Goal: Task Accomplishment & Management: Manage account settings

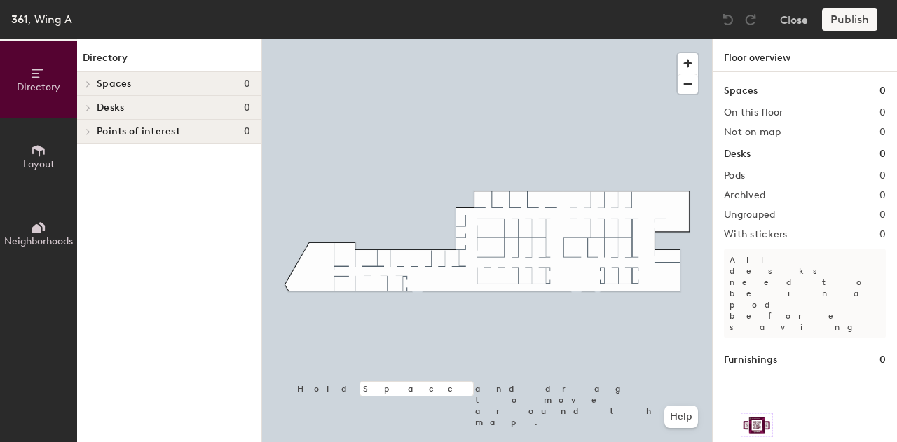
click at [156, 130] on span "Points of interest" at bounding box center [138, 131] width 83 height 11
click at [160, 127] on span "Points of interest" at bounding box center [138, 131] width 83 height 11
click at [42, 143] on icon at bounding box center [38, 150] width 15 height 15
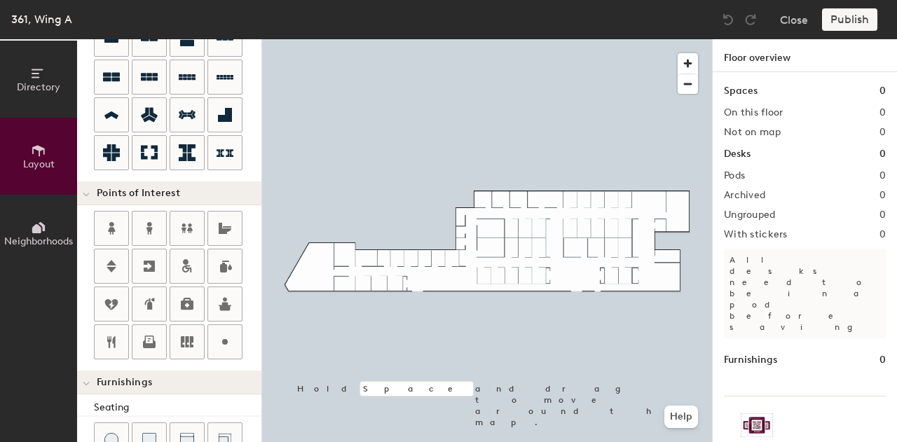
scroll to position [155, 0]
click at [211, 222] on div at bounding box center [225, 228] width 34 height 34
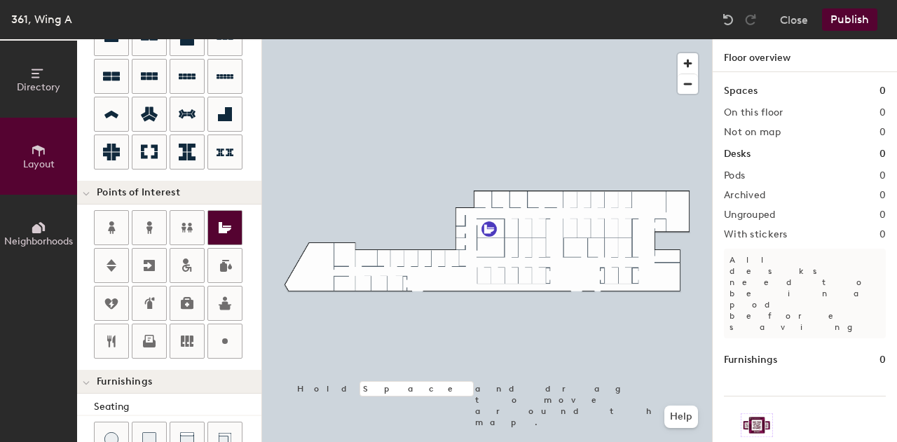
click at [223, 232] on icon at bounding box center [224, 227] width 17 height 17
click at [144, 333] on icon at bounding box center [149, 341] width 17 height 17
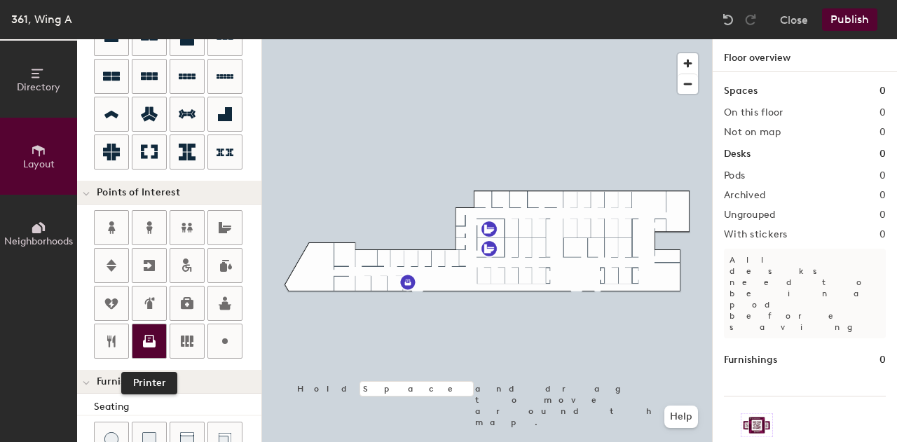
click at [146, 333] on icon at bounding box center [149, 341] width 17 height 17
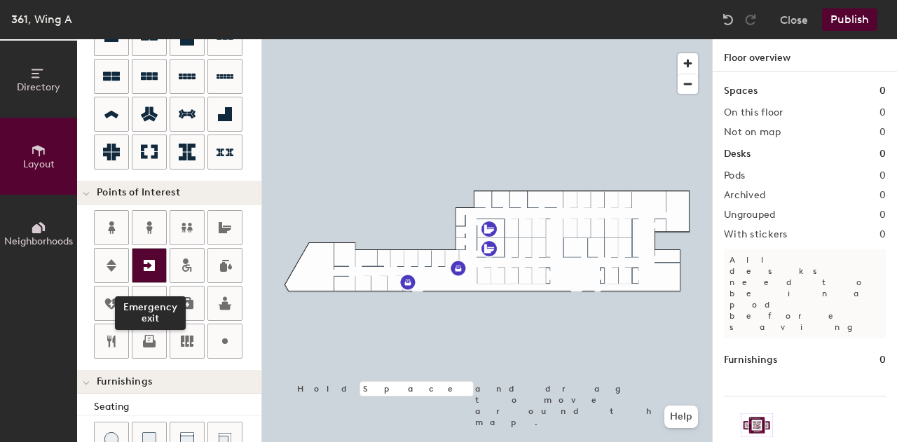
click at [147, 261] on icon at bounding box center [149, 265] width 17 height 17
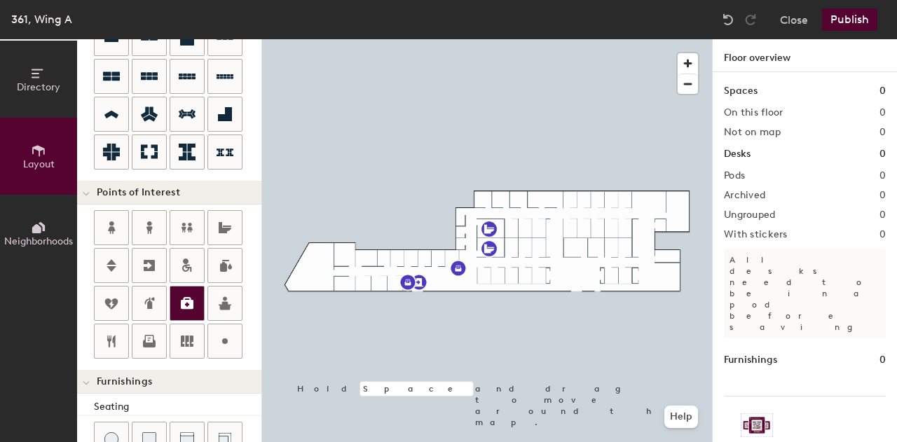
click at [186, 295] on icon at bounding box center [187, 303] width 17 height 17
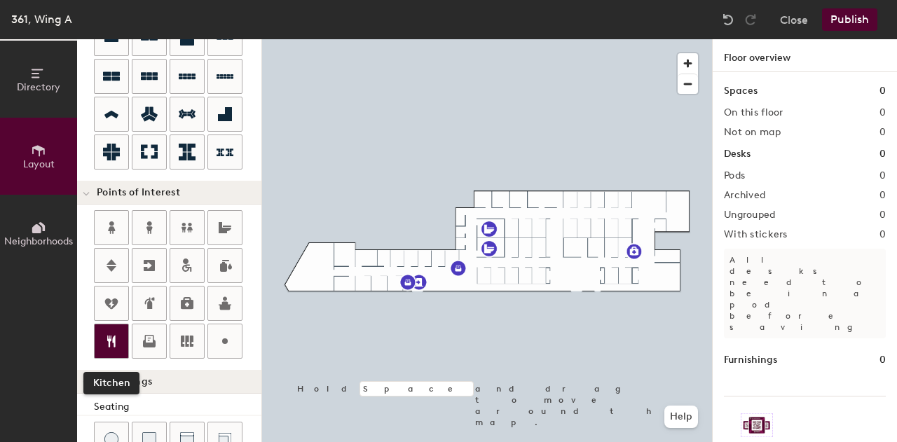
click at [114, 335] on icon at bounding box center [111, 341] width 8 height 12
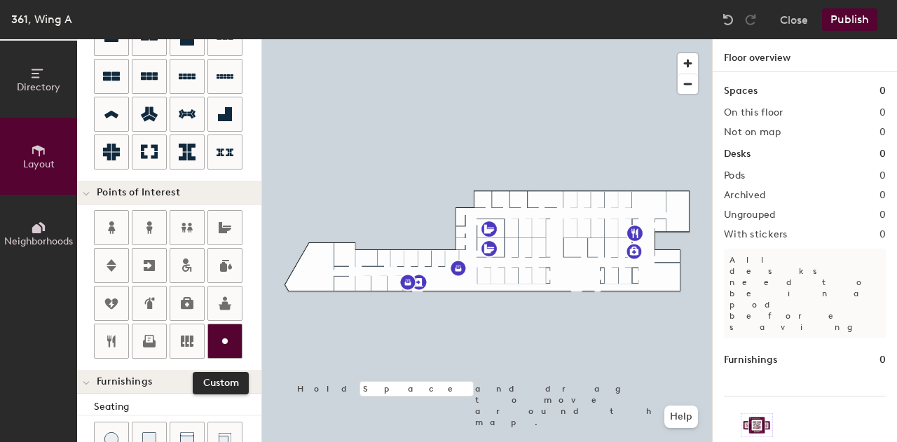
click at [227, 337] on icon at bounding box center [224, 341] width 17 height 17
type input "20"
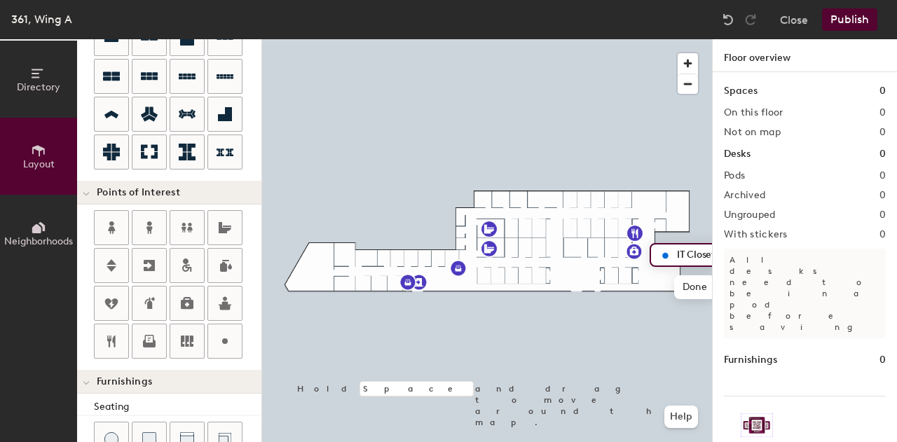
type input "IT Closet"
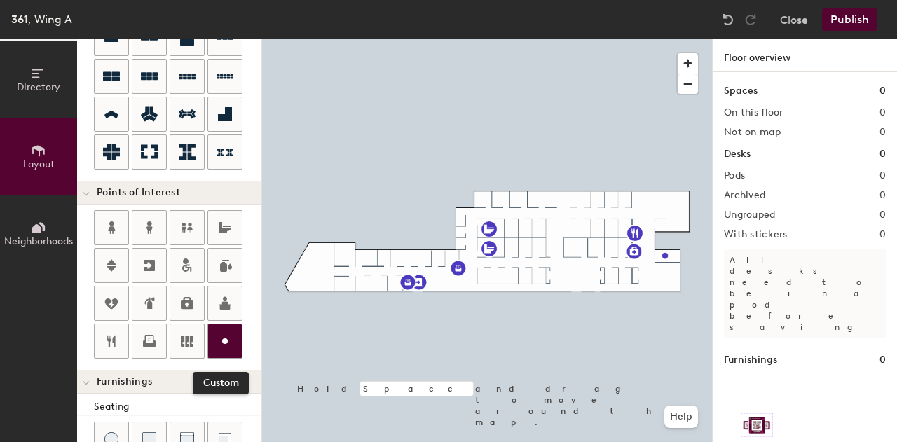
click at [224, 333] on icon at bounding box center [224, 341] width 17 height 17
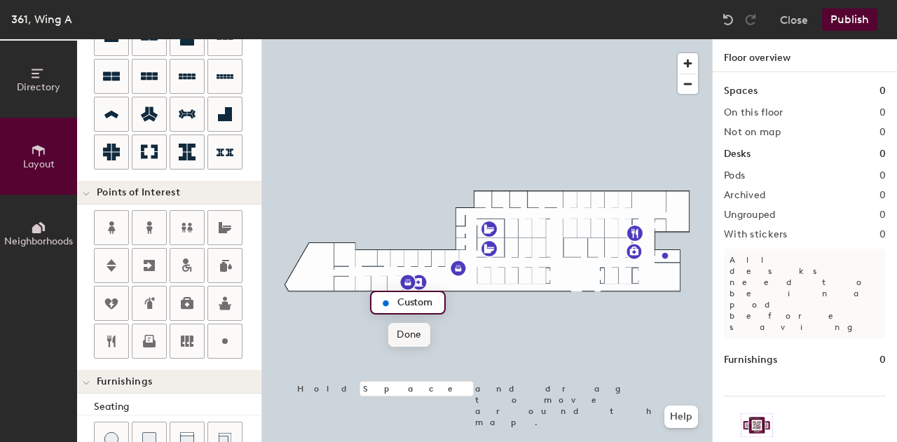
click at [410, 337] on span "Done" at bounding box center [408, 335] width 41 height 24
click at [427, 339] on span "Delete" at bounding box center [433, 335] width 49 height 24
click at [854, 16] on button "Publish" at bounding box center [849, 19] width 55 height 22
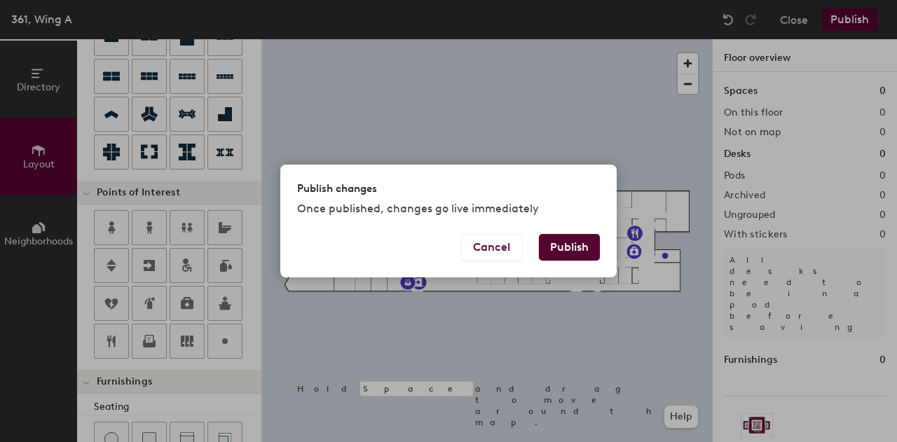
click at [574, 251] on button "Publish" at bounding box center [569, 247] width 61 height 27
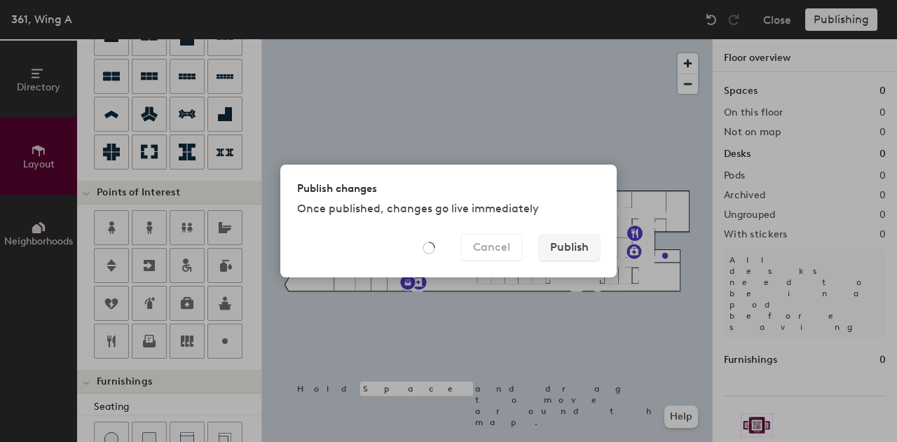
type input "20"
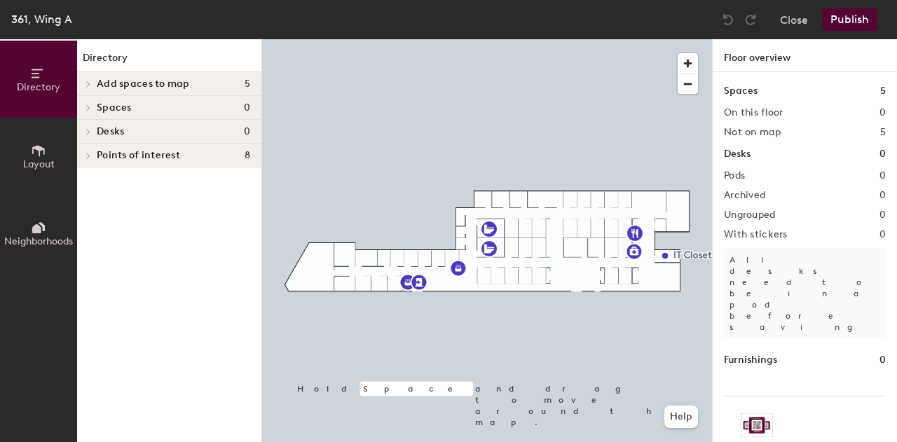
click at [209, 74] on div "Add spaces to map 5" at bounding box center [169, 84] width 184 height 24
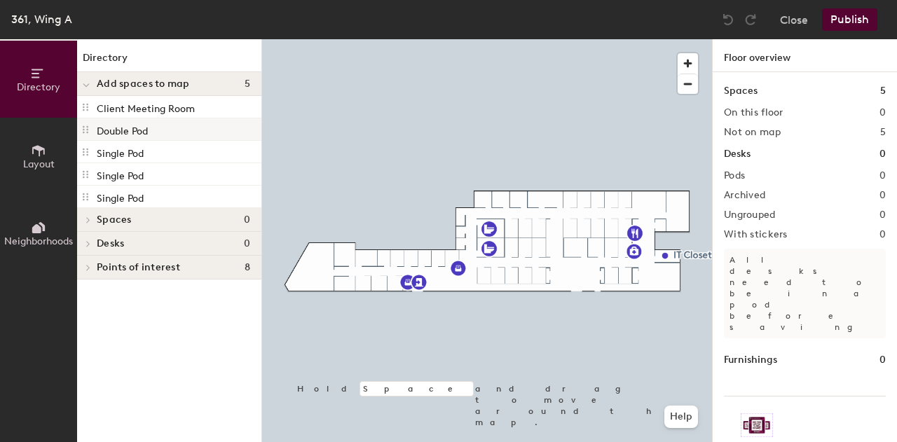
click at [176, 125] on div "Double Pod" at bounding box center [169, 129] width 184 height 22
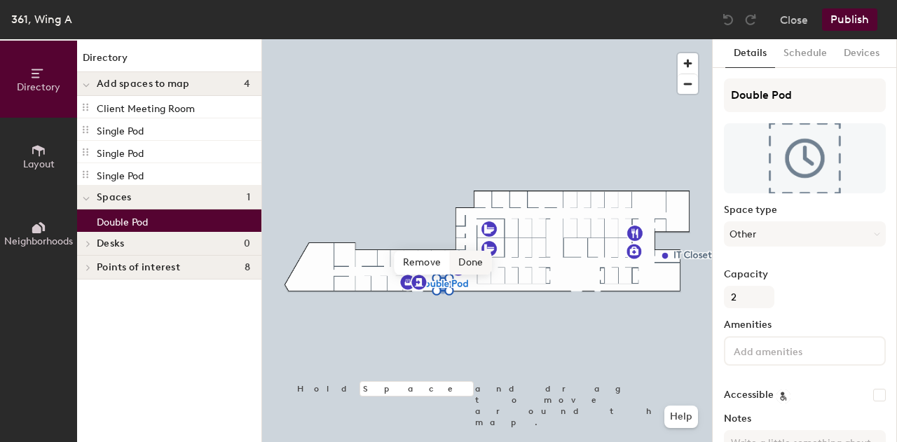
click at [477, 257] on span "Done" at bounding box center [470, 263] width 41 height 24
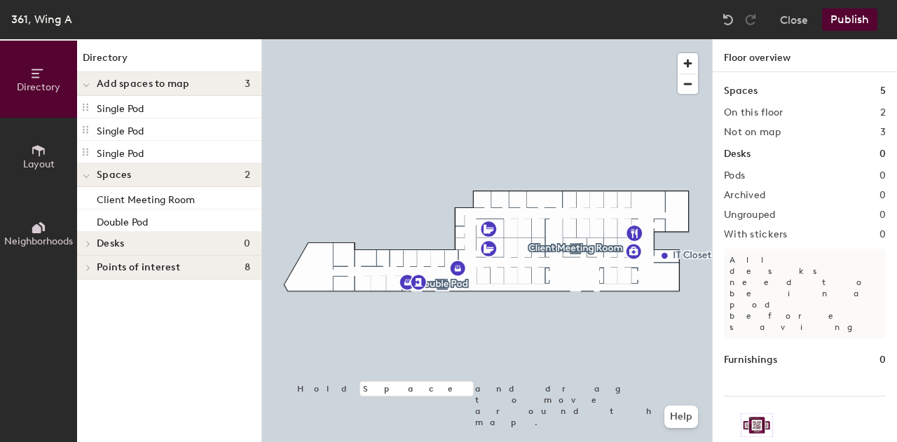
click at [41, 149] on icon at bounding box center [38, 150] width 13 height 11
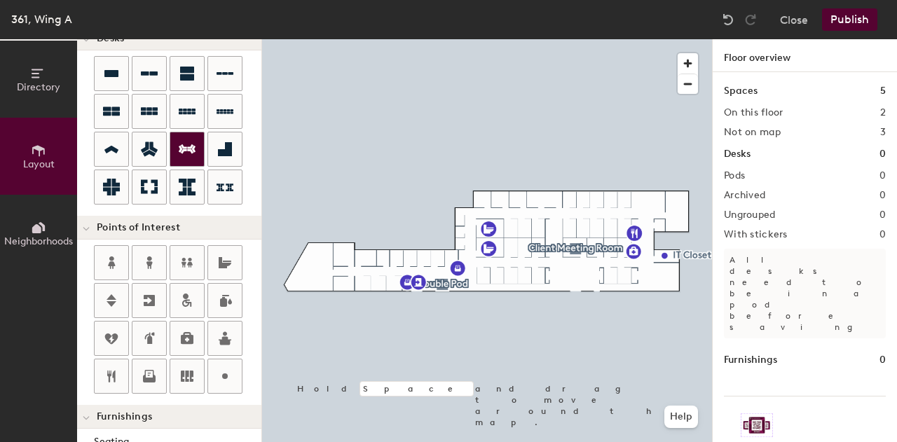
scroll to position [120, 0]
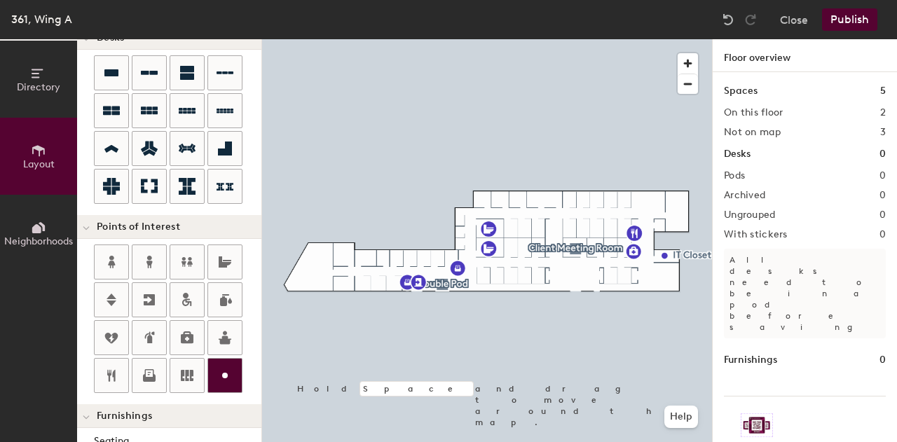
click at [221, 367] on icon at bounding box center [224, 375] width 17 height 17
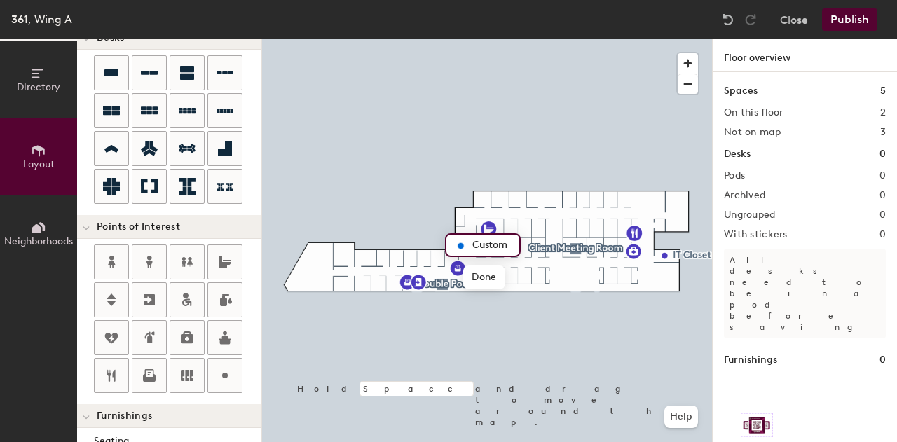
type input "20"
type input "c"
type input "Closet"
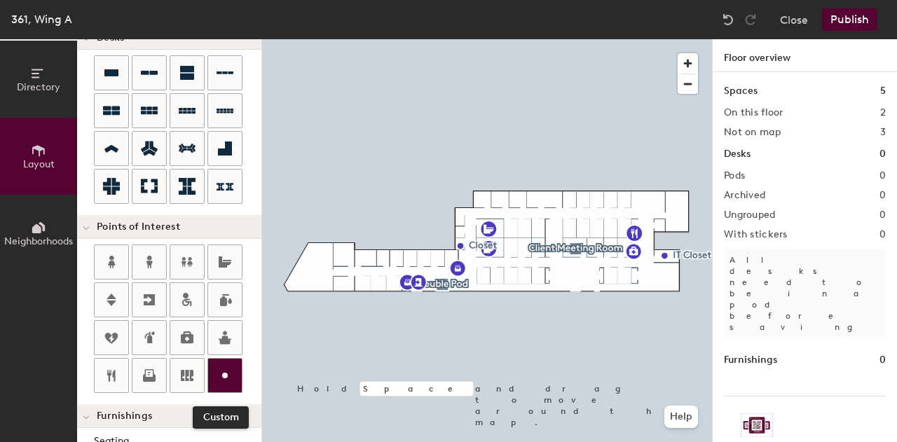
click at [223, 373] on circle at bounding box center [225, 376] width 6 height 6
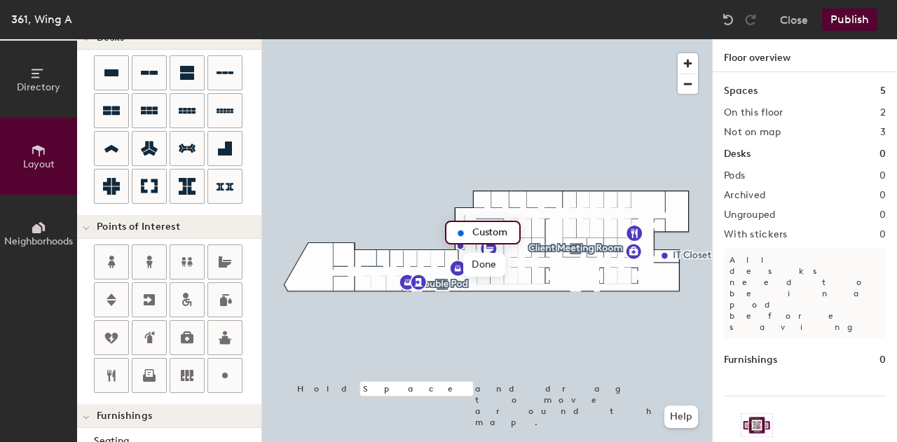
type input "20"
type input "Closet"
click at [235, 364] on div at bounding box center [225, 376] width 34 height 34
type input "20"
click at [475, 214] on input "Closet" at bounding box center [491, 221] width 45 height 20
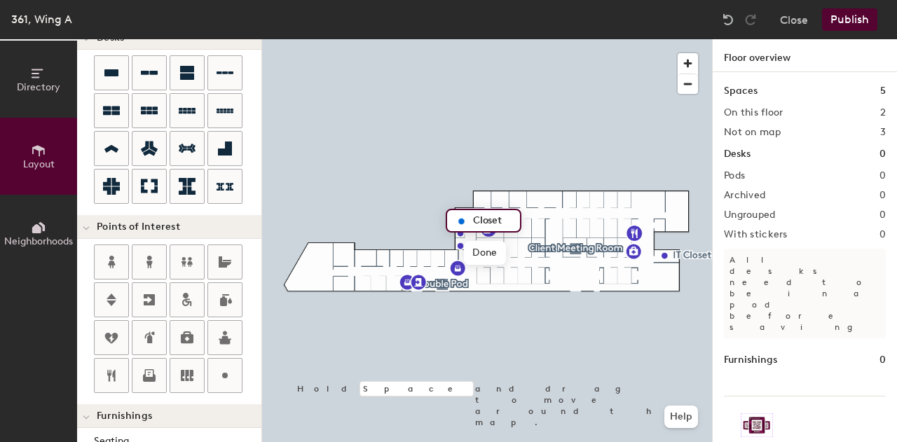
type input "Closet"
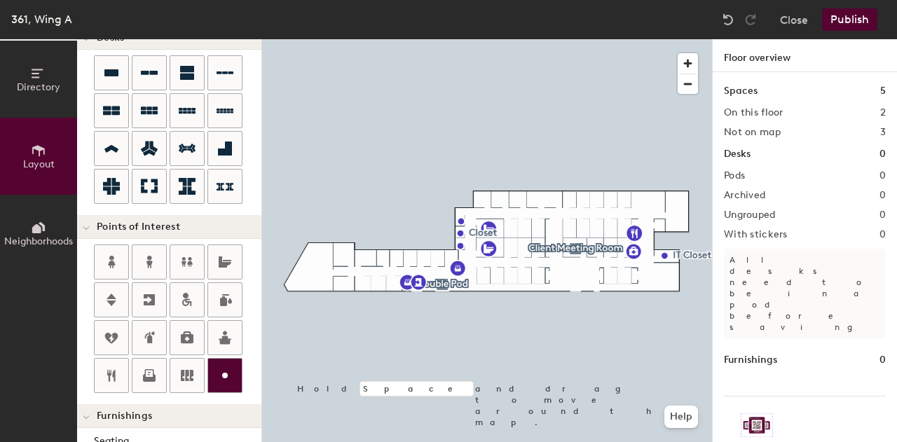
click at [217, 368] on icon at bounding box center [224, 375] width 17 height 17
type input "20"
type input "c"
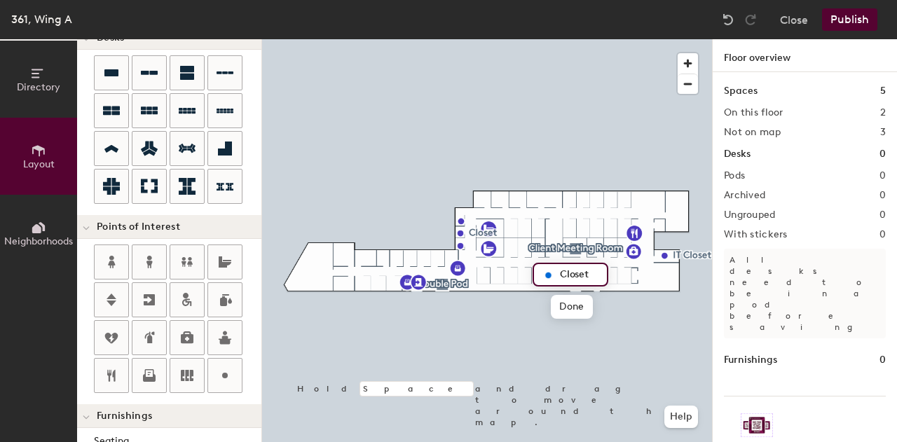
type input "Closet"
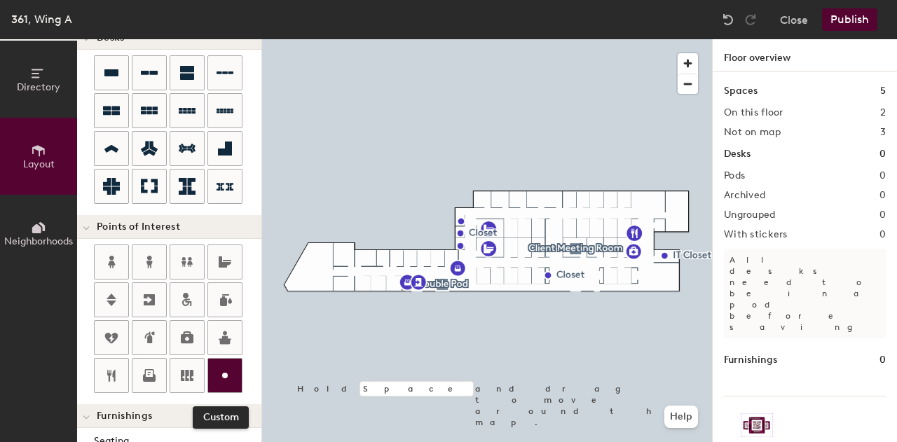
click at [235, 365] on div at bounding box center [225, 376] width 34 height 34
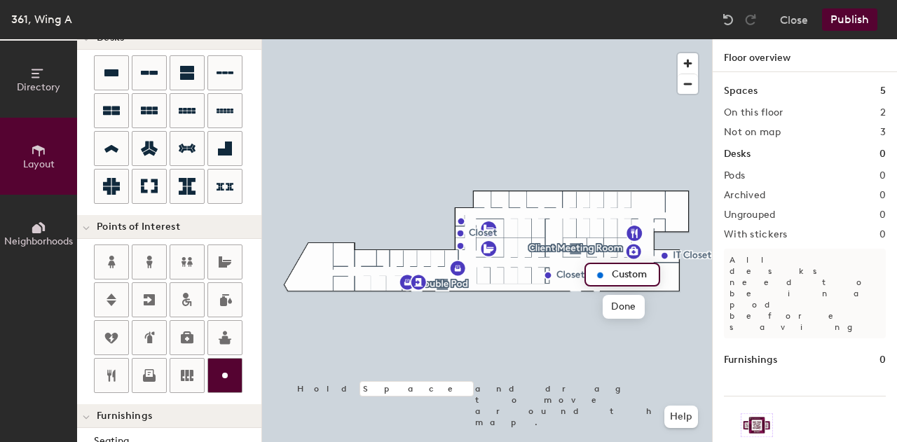
type input "20"
type input "Closet"
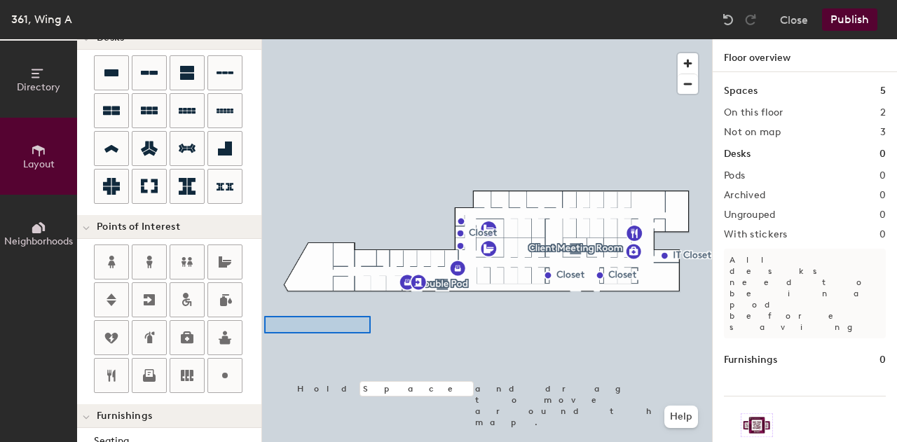
click at [254, 340] on div "Directory Layout Neighborhoods Layout Add space Resize Desks Points of Interest…" at bounding box center [448, 240] width 897 height 403
click at [220, 371] on icon at bounding box center [224, 375] width 17 height 17
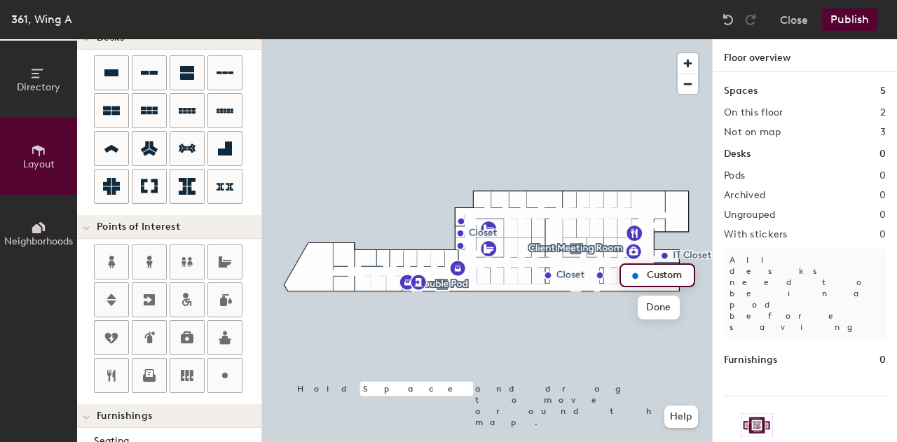
type input "20"
type input "Closet"
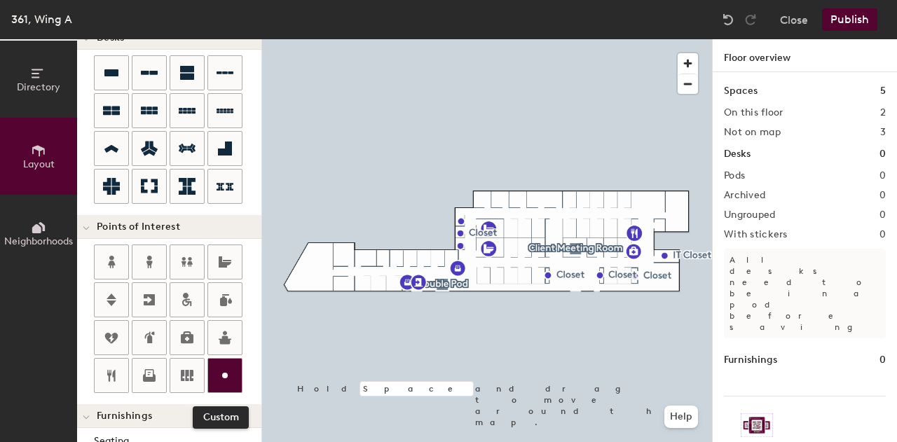
click at [225, 368] on icon at bounding box center [224, 375] width 17 height 17
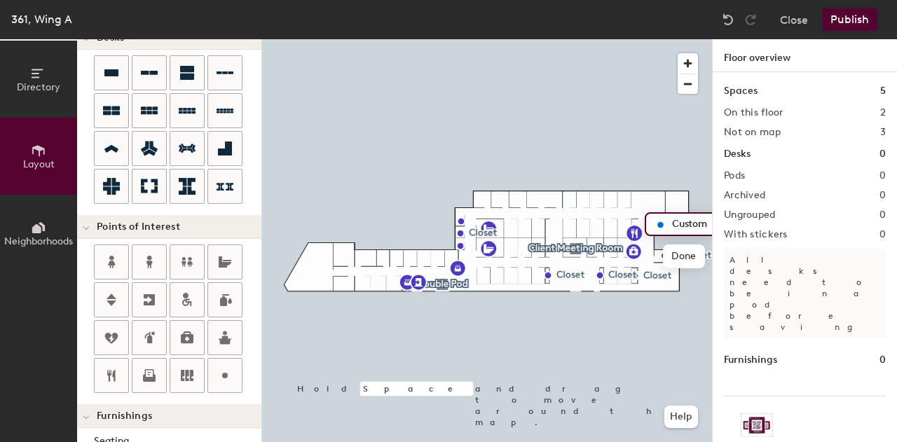
type input "20"
type input "Closet"
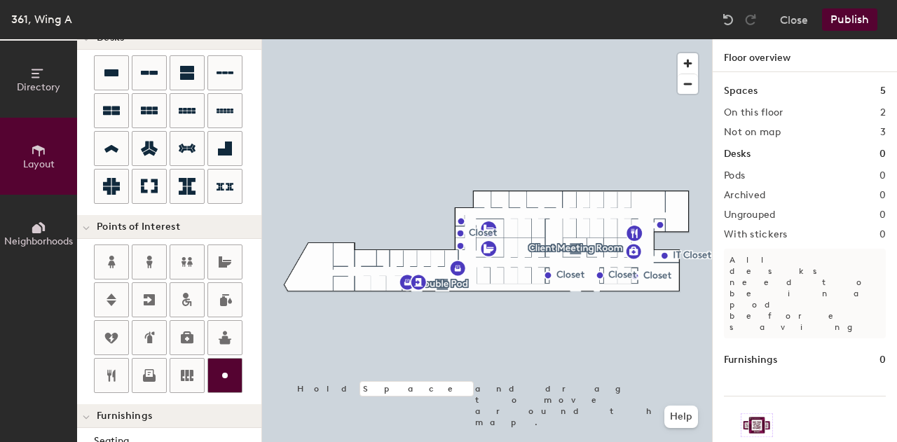
click at [231, 367] on icon at bounding box center [224, 375] width 17 height 17
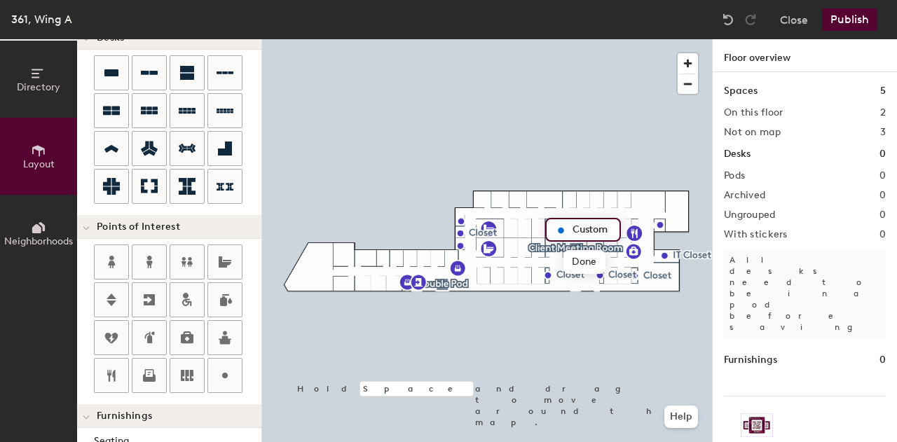
type input "20"
type input "Closet"
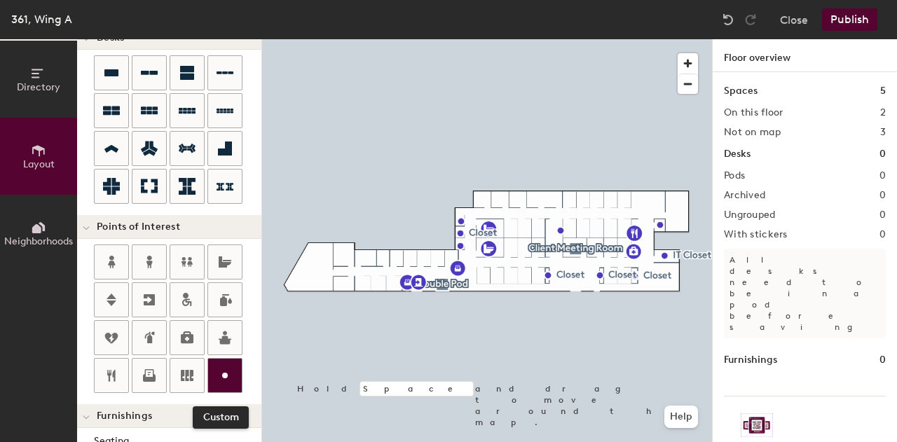
click at [219, 368] on icon at bounding box center [224, 375] width 17 height 17
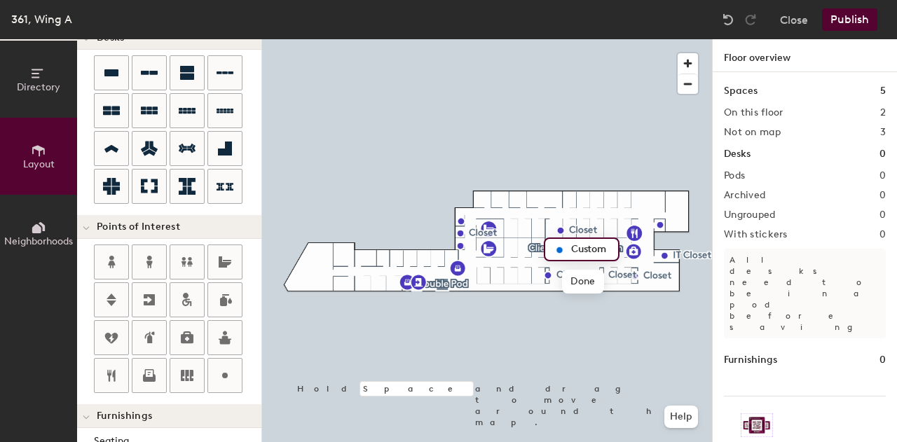
type input "20"
type input "Closet"
click at [859, 13] on button "Publish" at bounding box center [849, 19] width 55 height 22
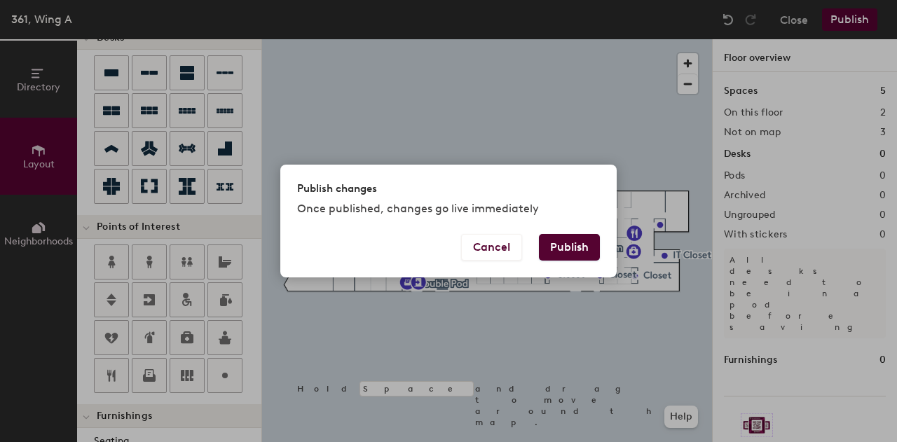
click at [574, 249] on button "Publish" at bounding box center [569, 247] width 61 height 27
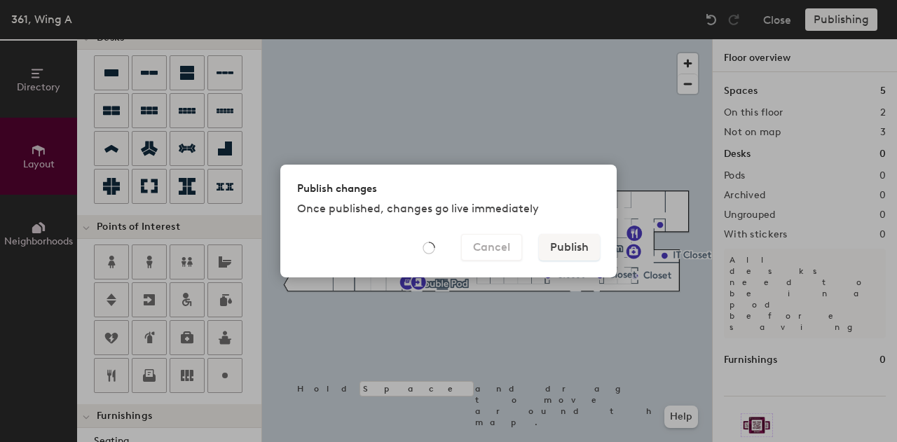
type input "20"
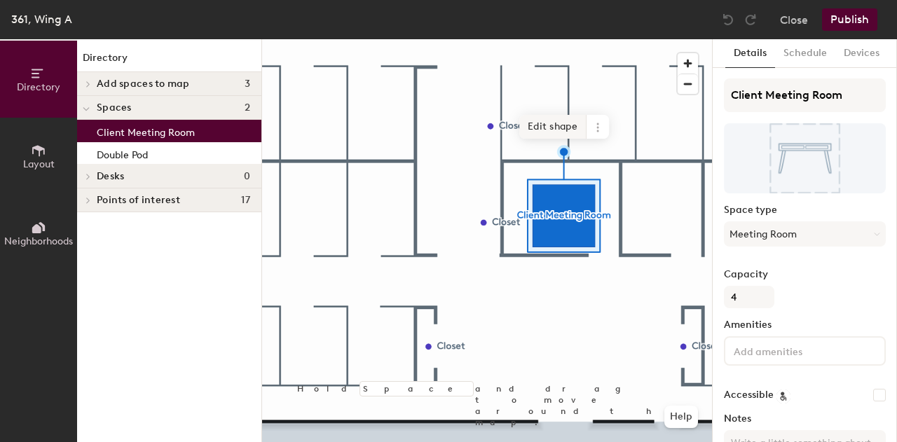
click at [569, 125] on span "Edit shape" at bounding box center [552, 127] width 67 height 24
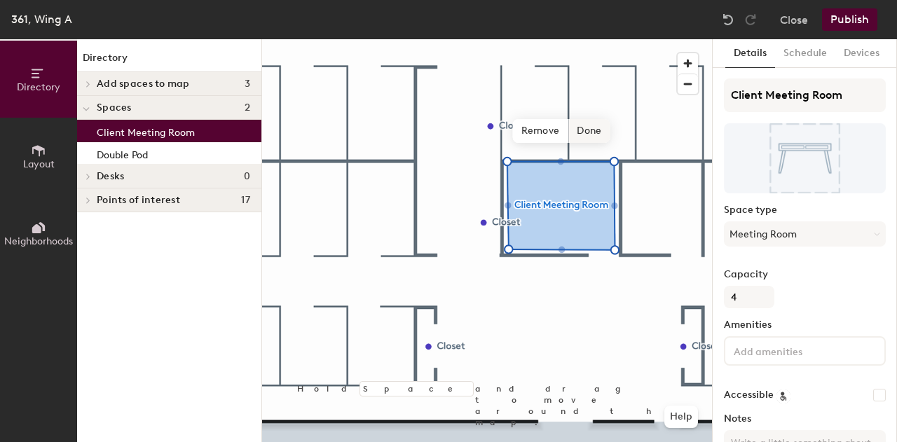
click at [582, 131] on span "Done" at bounding box center [588, 131] width 41 height 24
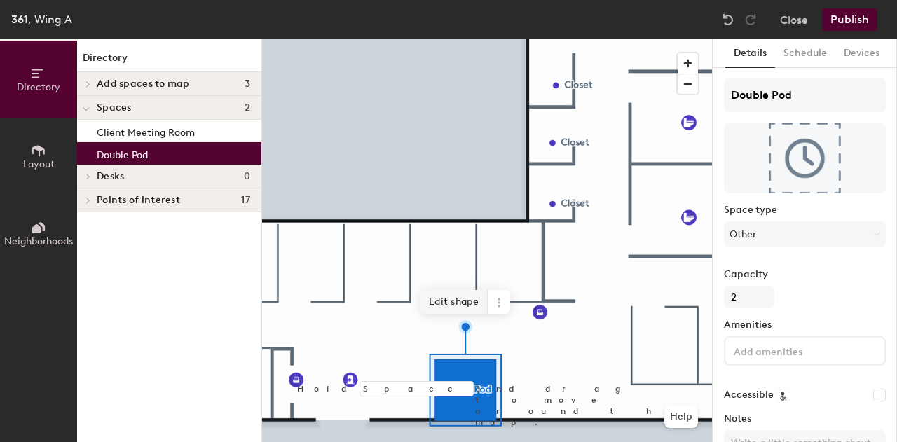
click at [467, 309] on span "Edit shape" at bounding box center [453, 302] width 67 height 24
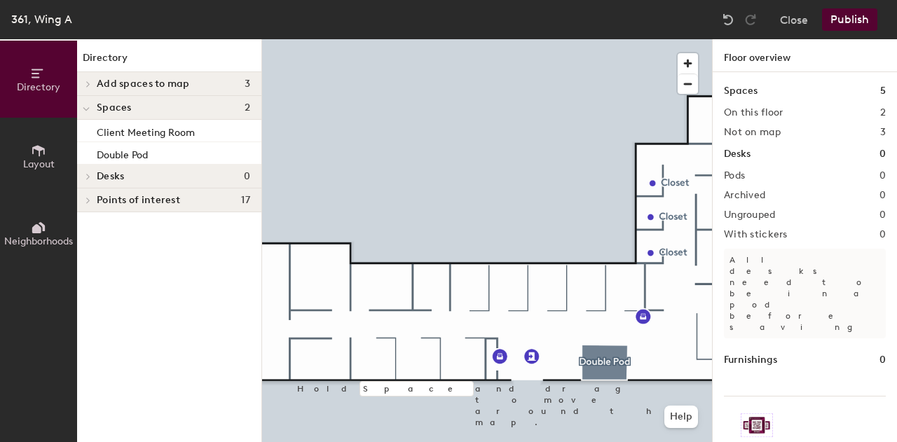
click at [841, 18] on button "Publish" at bounding box center [849, 19] width 55 height 22
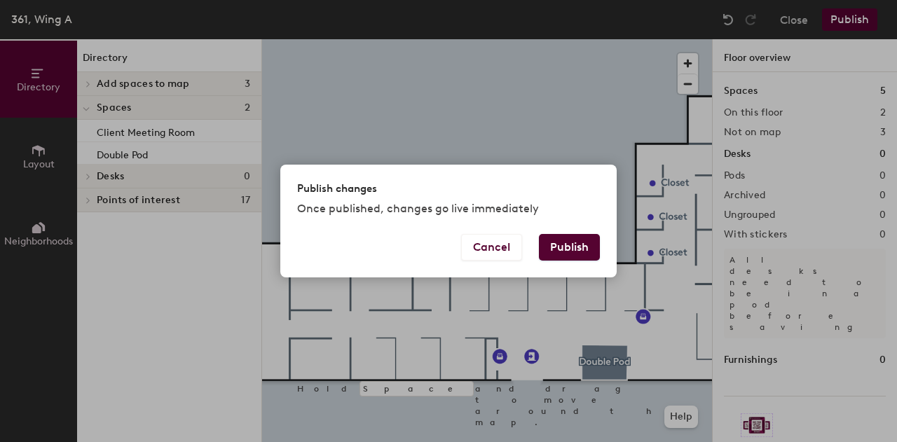
click at [577, 248] on button "Publish" at bounding box center [569, 247] width 61 height 27
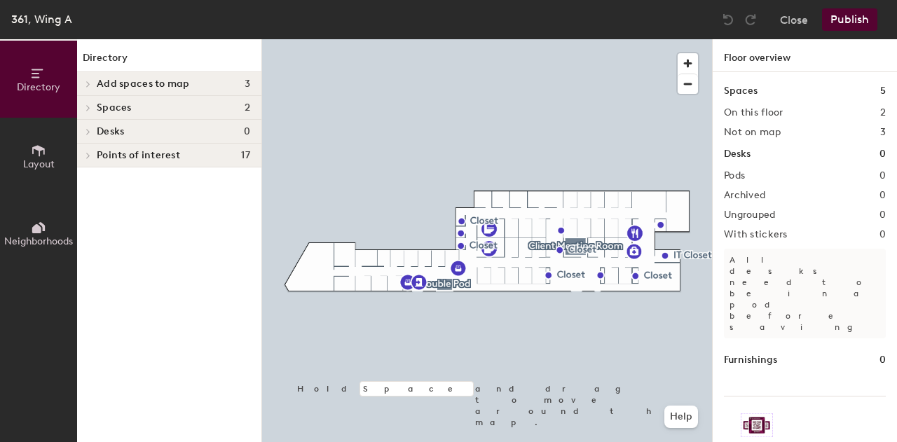
click at [33, 148] on icon at bounding box center [38, 150] width 13 height 11
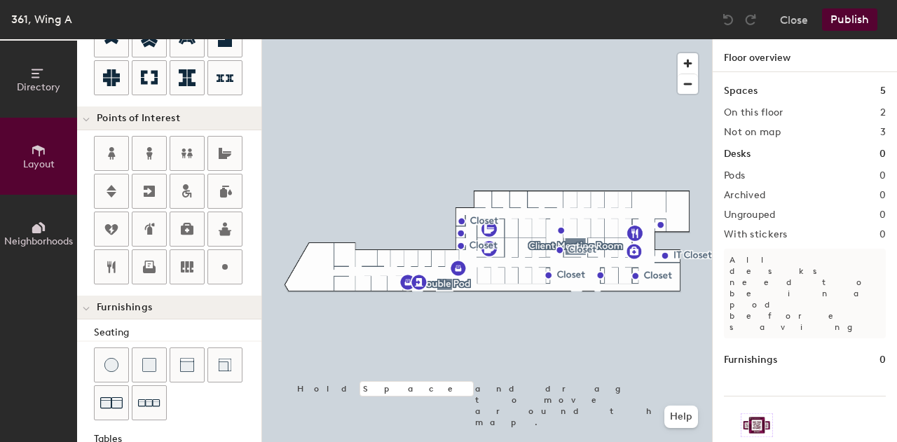
scroll to position [230, 0]
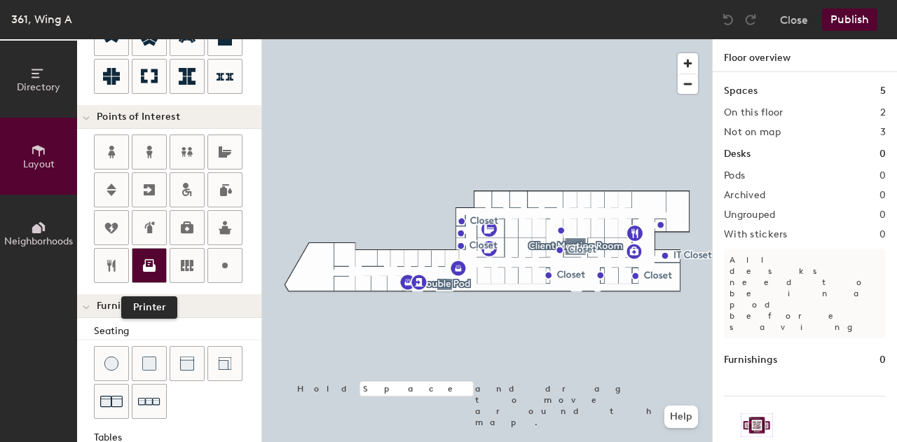
click at [153, 259] on icon at bounding box center [149, 263] width 9 height 8
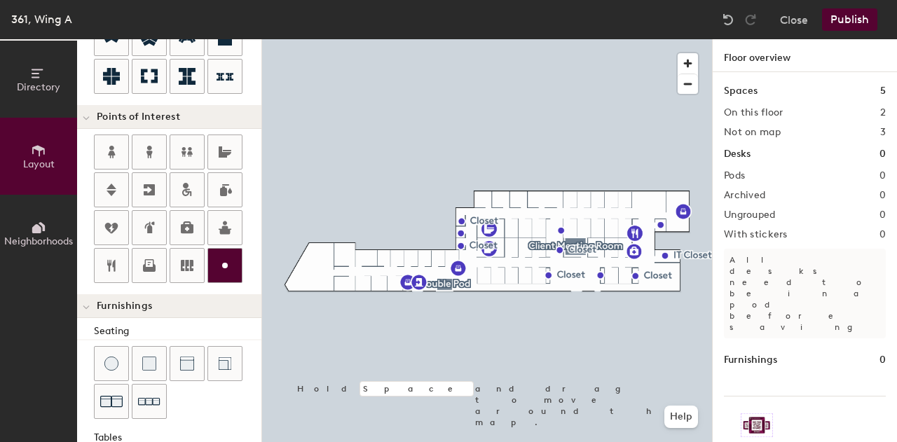
click at [220, 257] on icon at bounding box center [224, 265] width 17 height 17
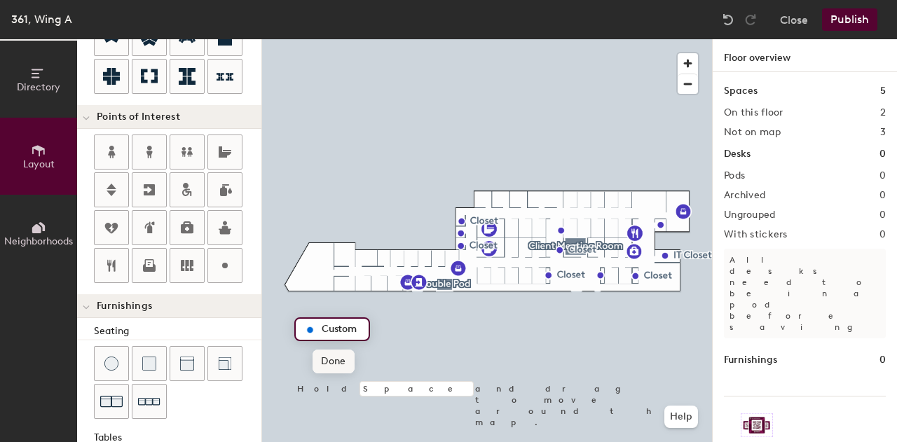
click at [342, 360] on span "Done" at bounding box center [332, 361] width 41 height 24
click at [347, 354] on span "Delete" at bounding box center [357, 361] width 49 height 24
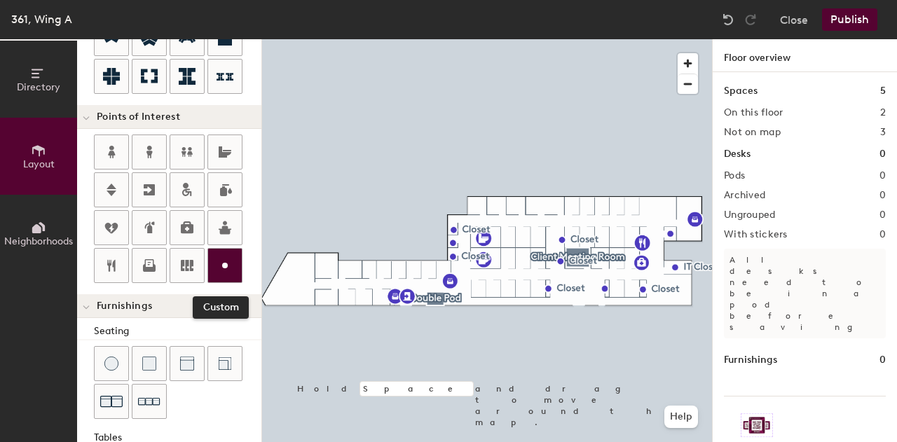
click at [226, 257] on icon at bounding box center [224, 265] width 17 height 17
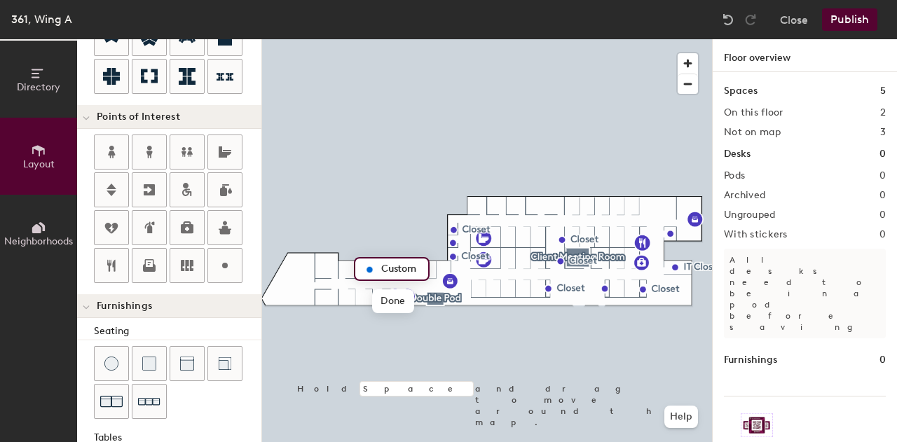
type input "20"
click at [403, 268] on input "QuietMeeting Space" at bounding box center [434, 269] width 113 height 20
type input "Quiet/Meeting Space"
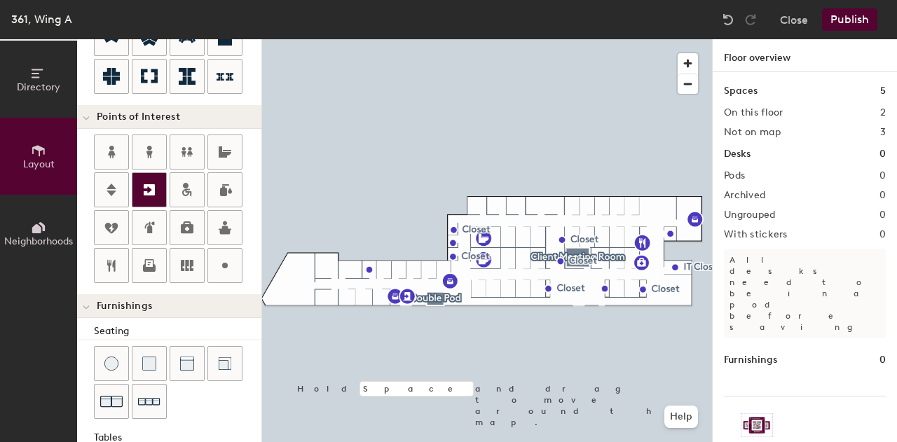
click at [148, 185] on icon at bounding box center [149, 189] width 17 height 17
click at [843, 25] on button "Publish" at bounding box center [849, 19] width 55 height 22
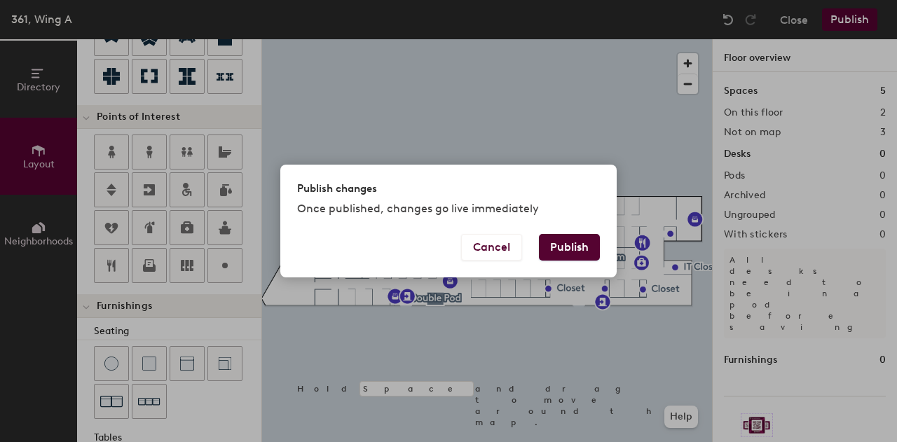
click at [577, 235] on button "Publish" at bounding box center [569, 247] width 61 height 27
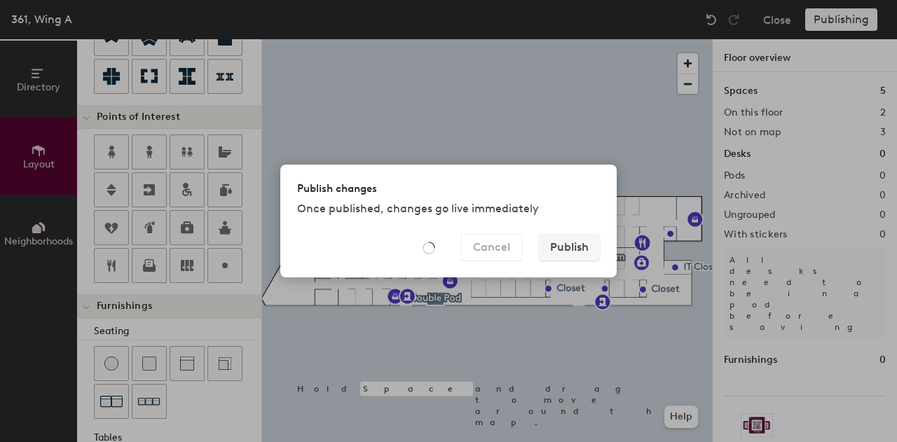
type input "20"
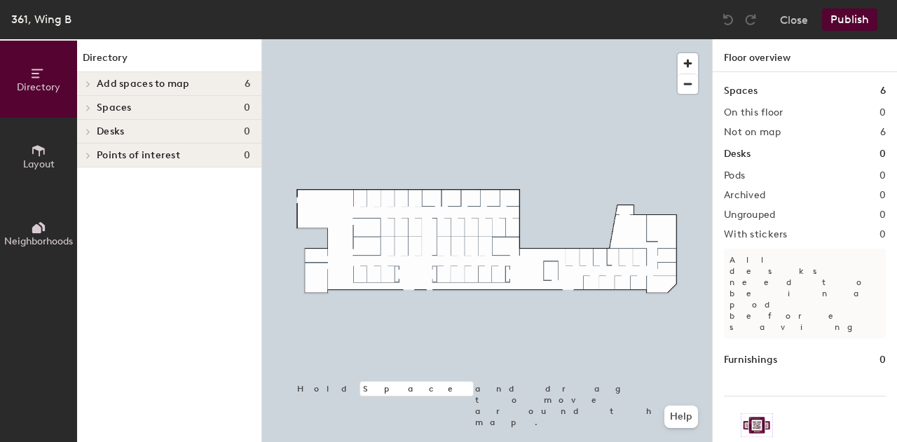
click at [212, 81] on h4 "Add spaces to map 6" at bounding box center [173, 83] width 153 height 11
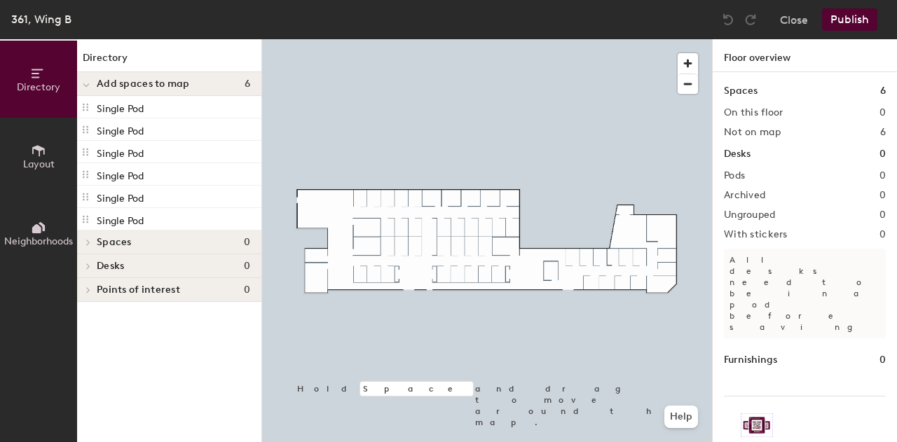
click at [179, 293] on h4 "Points of interest 0" at bounding box center [173, 289] width 153 height 11
click at [181, 289] on h4 "Points of interest 0" at bounding box center [173, 289] width 153 height 11
click at [45, 149] on icon at bounding box center [38, 150] width 15 height 15
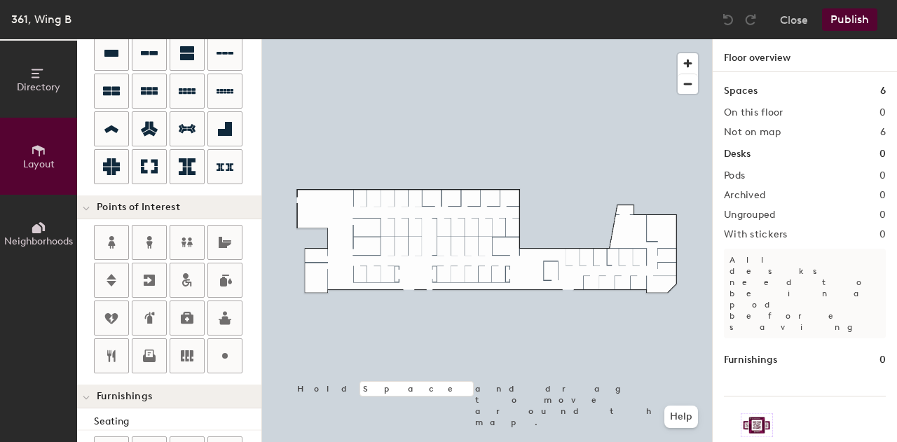
scroll to position [141, 0]
click at [230, 355] on icon at bounding box center [224, 355] width 17 height 17
click at [138, 344] on div at bounding box center [149, 355] width 34 height 34
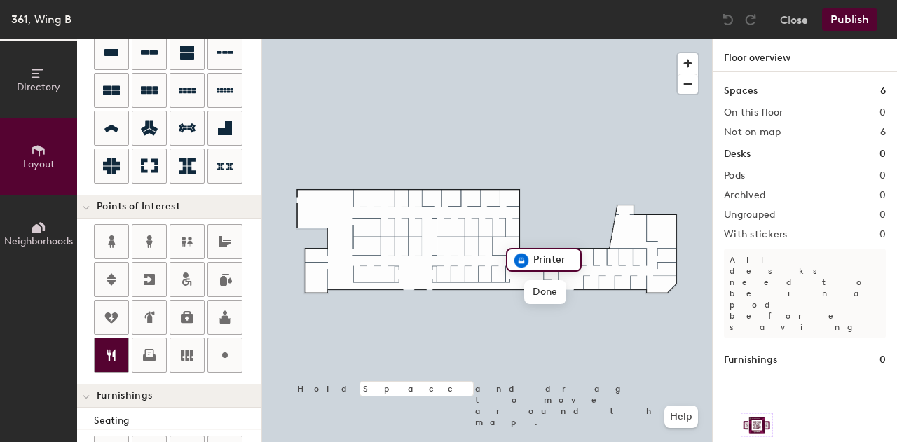
click at [126, 357] on div at bounding box center [112, 355] width 34 height 34
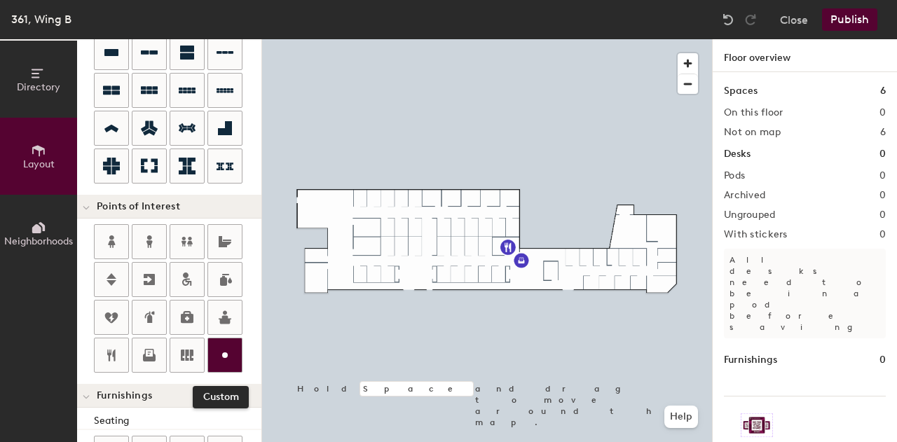
click at [223, 352] on circle at bounding box center [225, 355] width 6 height 6
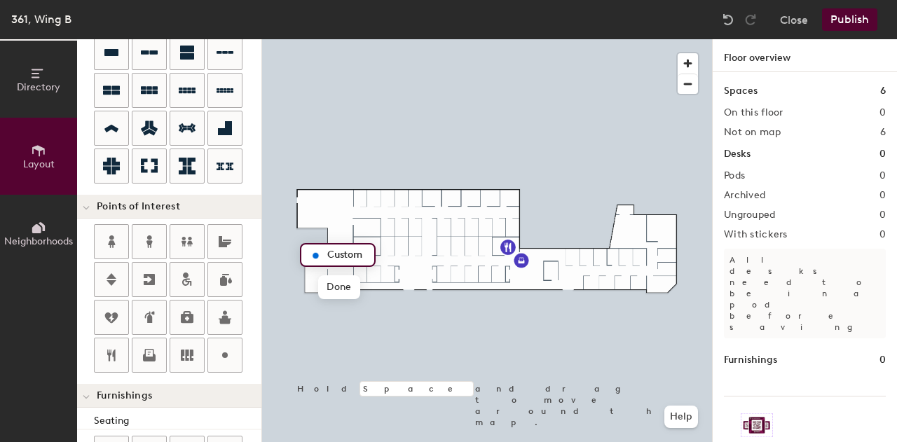
type input "20"
type input "IT Closet"
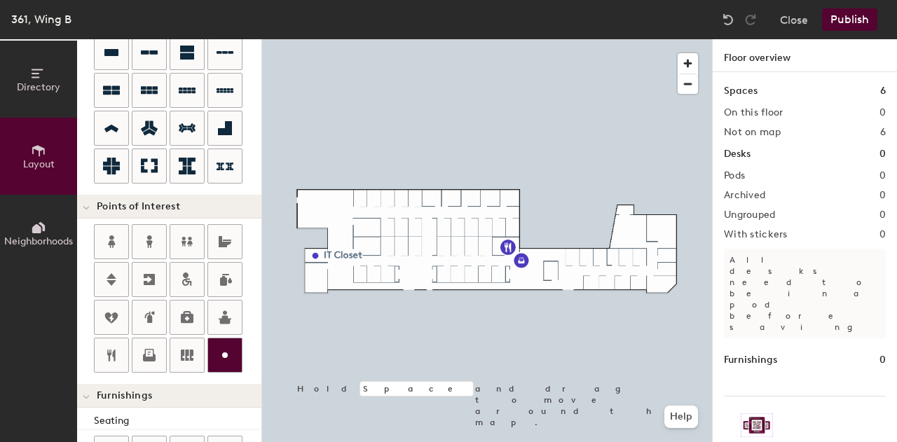
click at [218, 350] on icon at bounding box center [224, 355] width 17 height 17
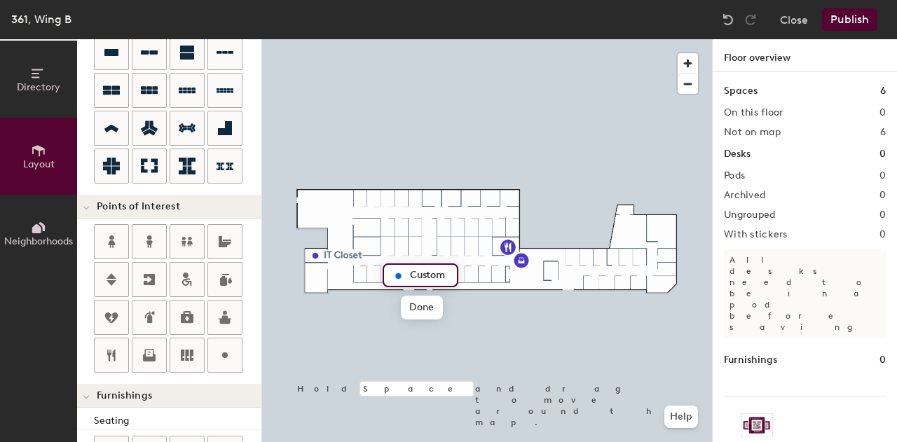
type input "20"
type input "Closet"
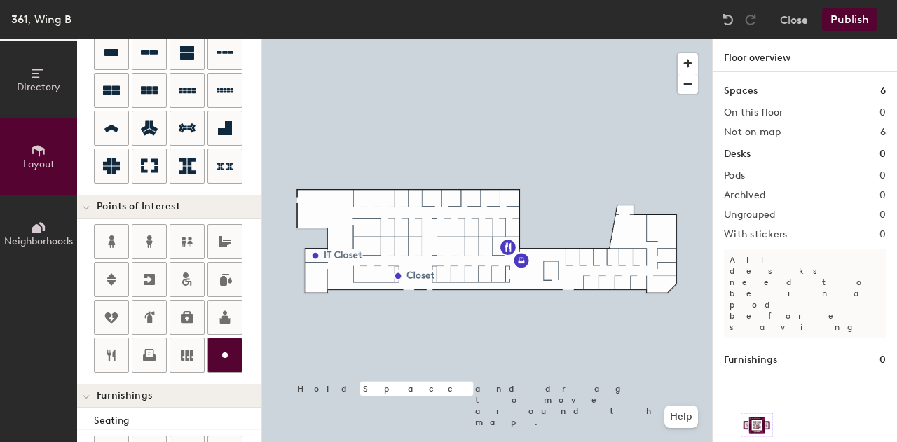
click at [227, 347] on icon at bounding box center [224, 355] width 17 height 17
type input "20"
type input "Closet"
click at [221, 339] on div at bounding box center [225, 355] width 34 height 34
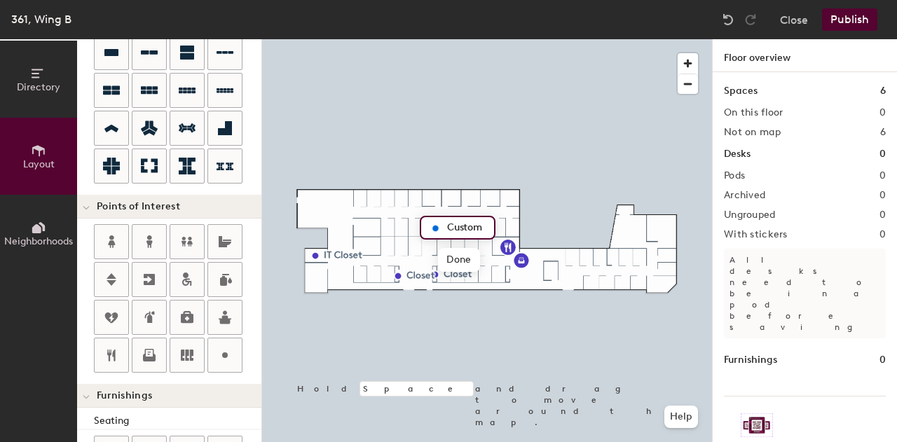
type input "20"
type input "Closet"
click at [217, 354] on icon at bounding box center [224, 355] width 17 height 17
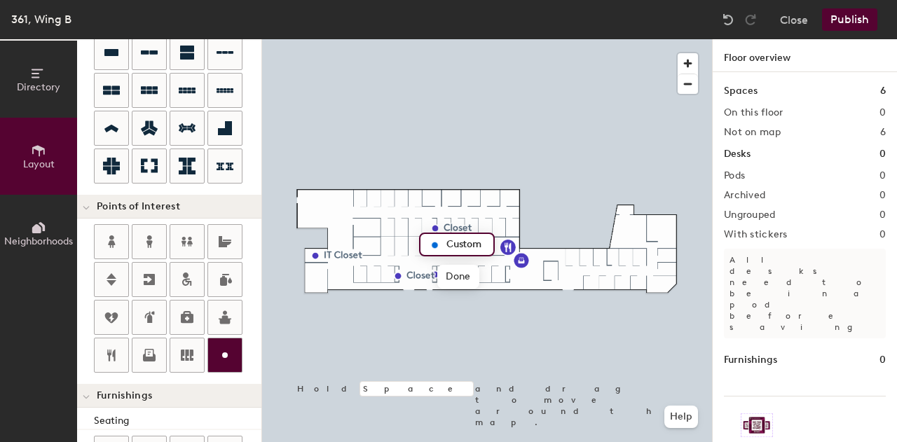
type input "20"
type input "Closet"
click at [220, 347] on icon at bounding box center [224, 355] width 17 height 17
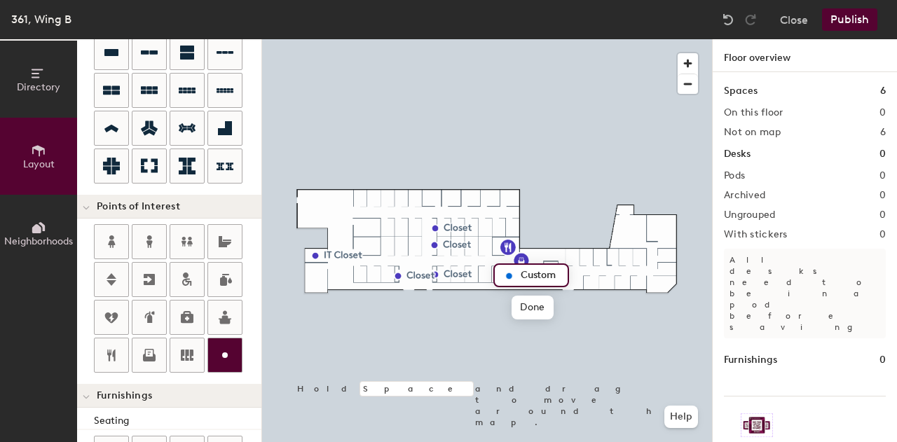
type input "20"
type input "Closet"
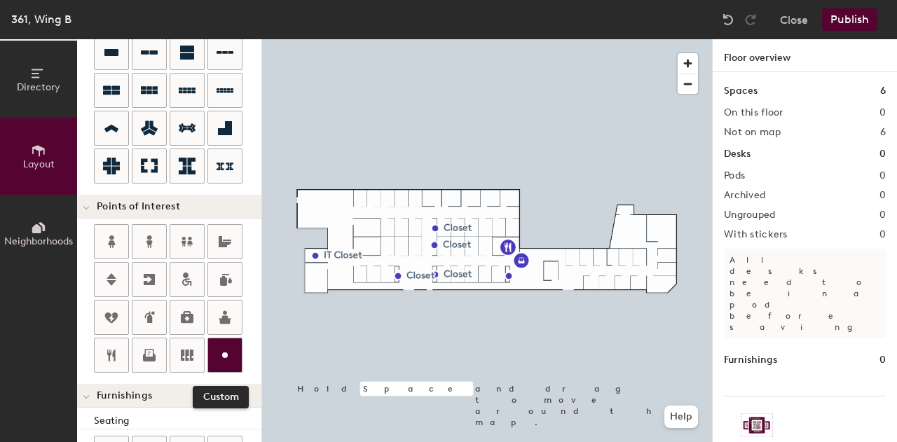
click at [228, 347] on icon at bounding box center [224, 355] width 17 height 17
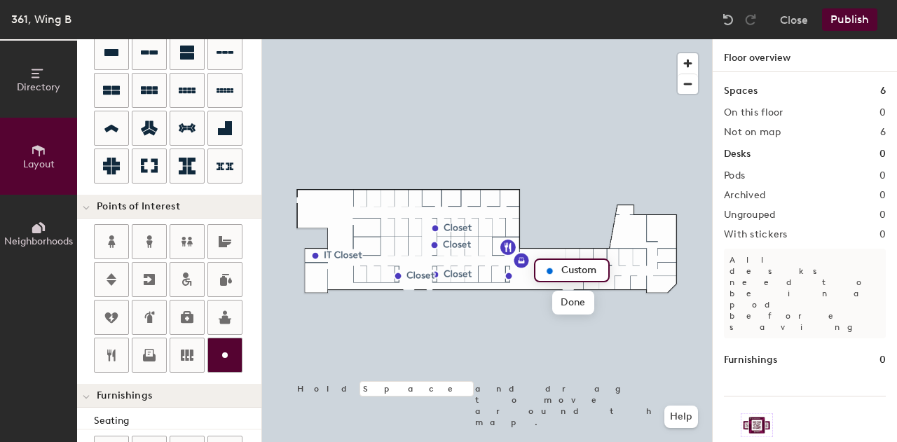
type input "20"
type input "Storage"
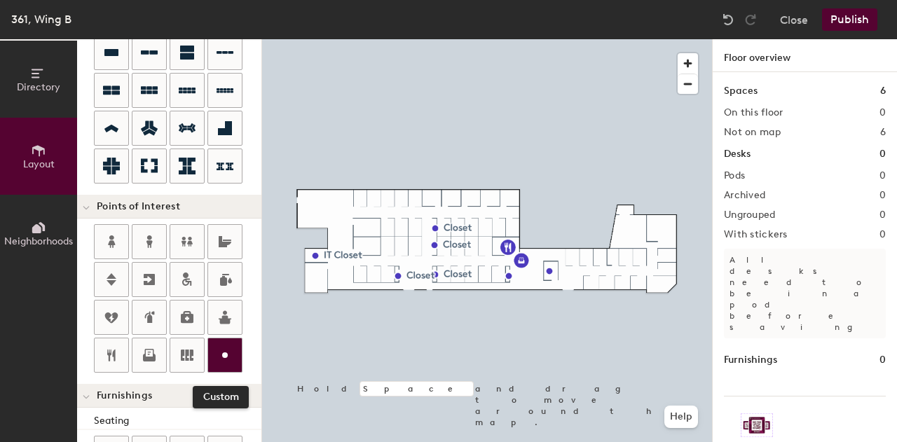
click at [226, 342] on div at bounding box center [225, 355] width 34 height 34
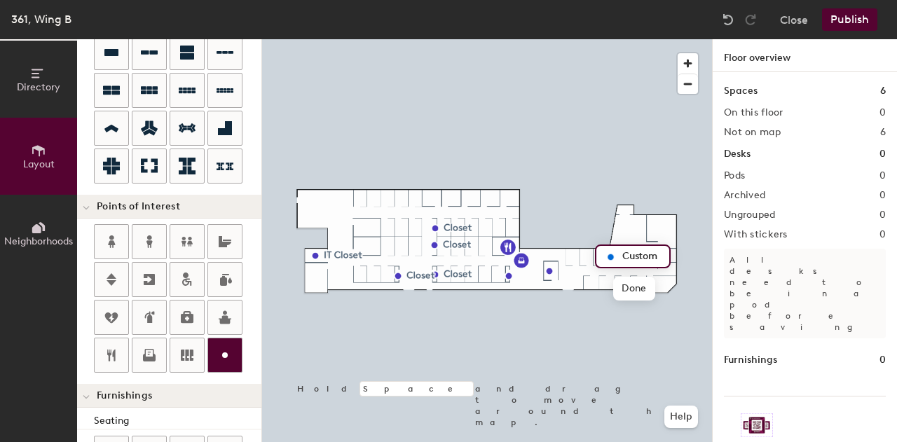
type input "20"
type input "M"
type input "Electrical Room"
click at [663, 295] on span "Done" at bounding box center [658, 289] width 41 height 24
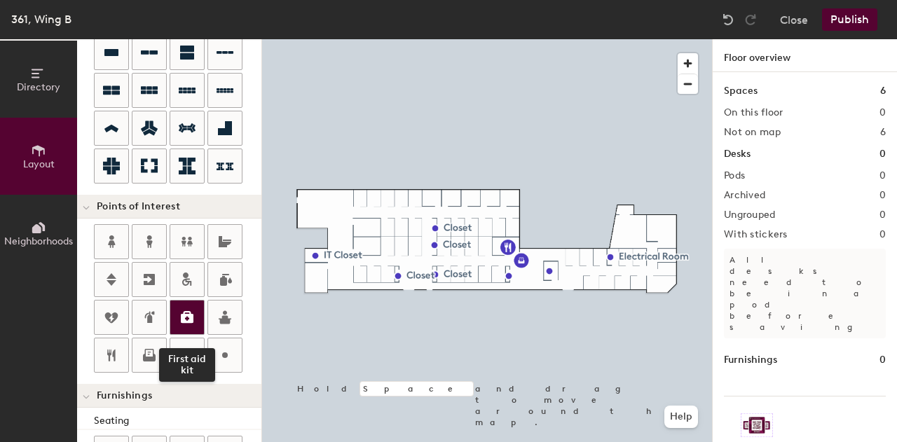
click at [188, 311] on icon at bounding box center [187, 317] width 13 height 12
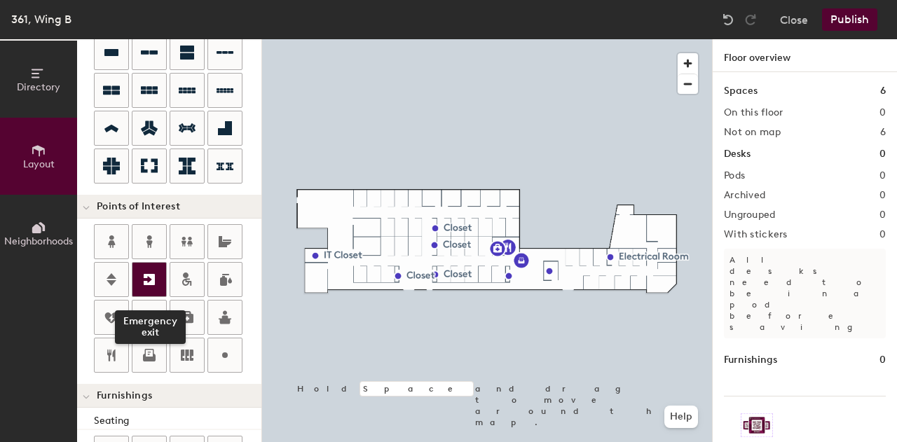
click at [144, 275] on icon at bounding box center [149, 279] width 17 height 17
click at [146, 274] on icon at bounding box center [149, 279] width 11 height 11
click at [152, 274] on icon at bounding box center [149, 279] width 11 height 11
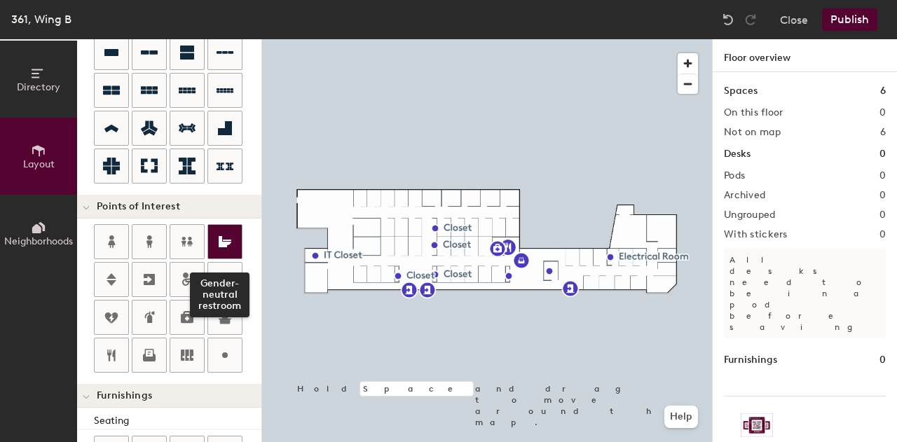
click at [219, 237] on icon at bounding box center [225, 241] width 13 height 11
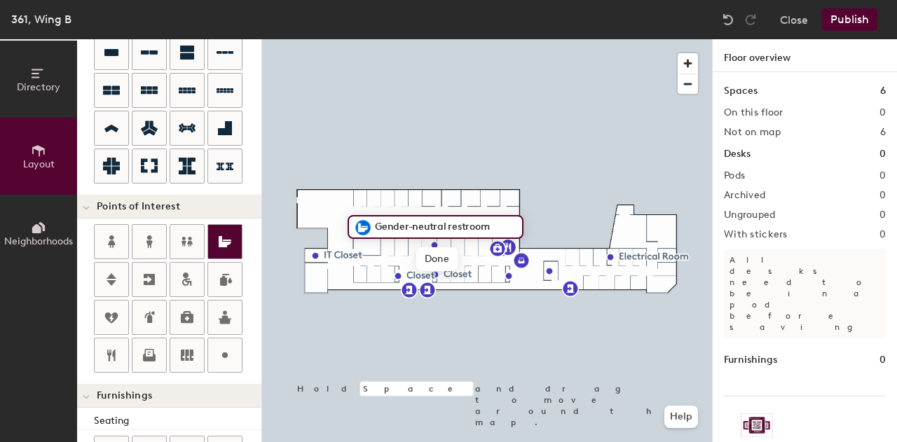
click at [228, 235] on icon at bounding box center [224, 241] width 17 height 17
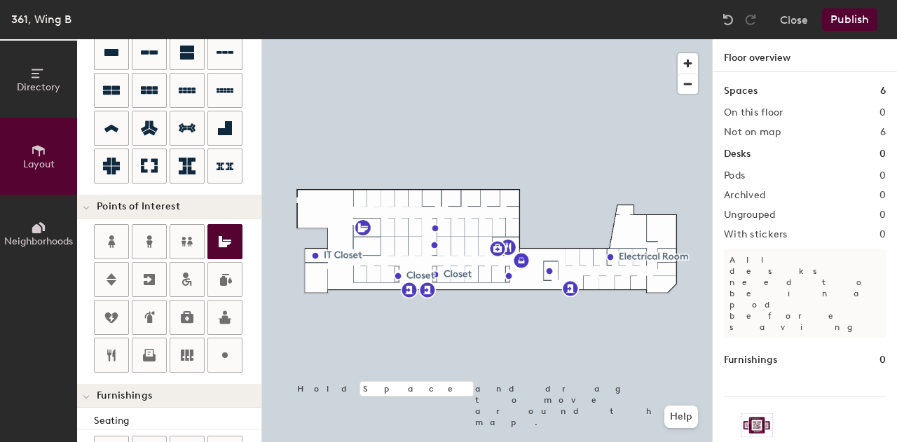
click at [228, 235] on icon at bounding box center [224, 241] width 17 height 17
click at [227, 233] on icon at bounding box center [224, 241] width 17 height 17
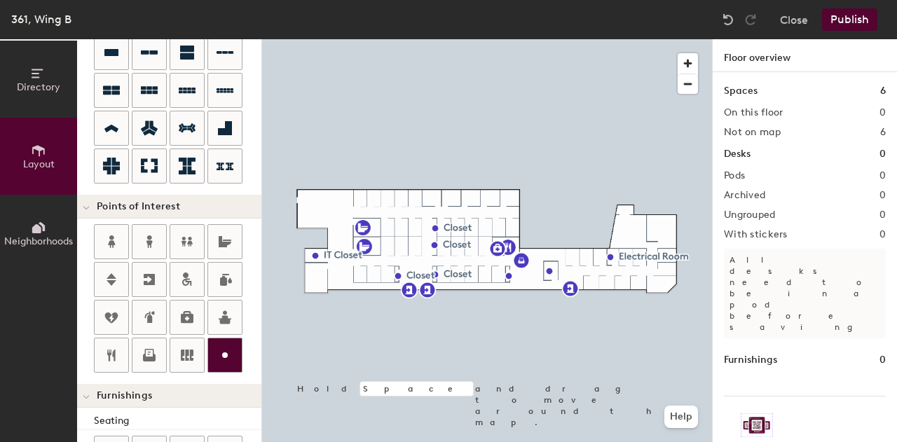
click at [228, 340] on div at bounding box center [225, 355] width 34 height 34
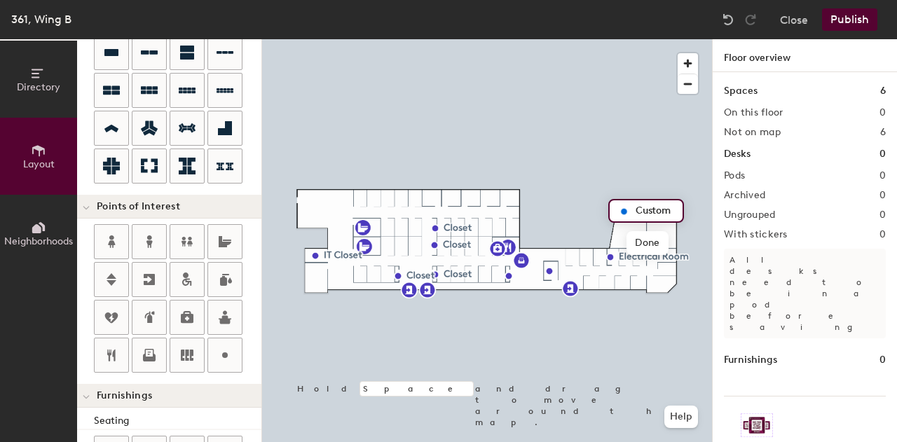
type input "20"
type input "Closet"
click at [835, 18] on button "Publish" at bounding box center [849, 19] width 55 height 22
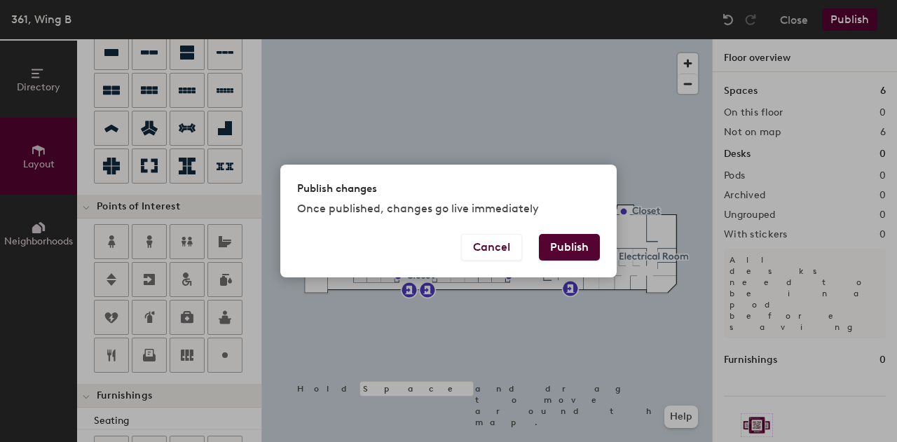
click at [575, 247] on button "Publish" at bounding box center [569, 247] width 61 height 27
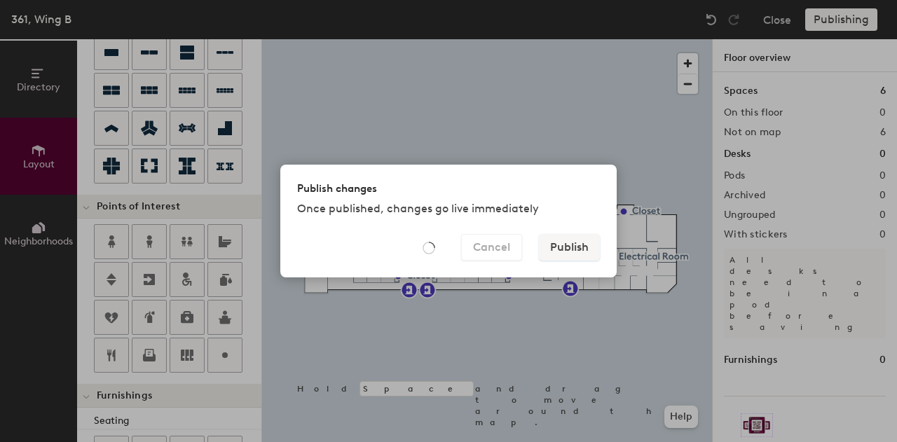
type input "20"
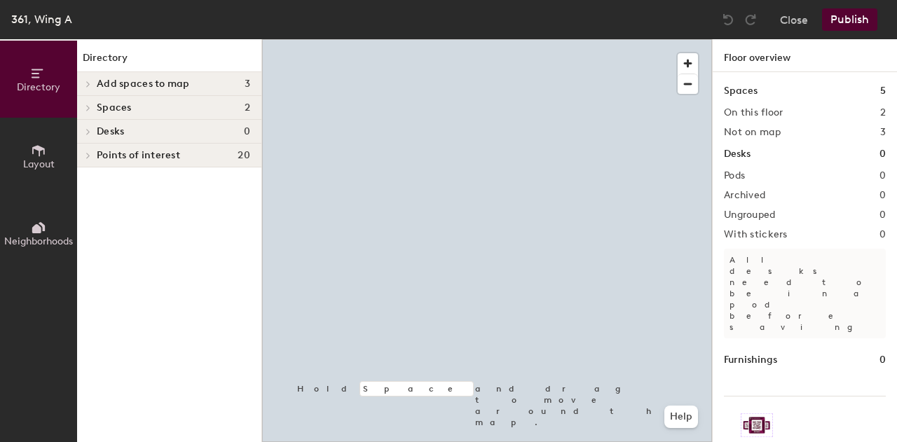
click at [59, 153] on button "Layout" at bounding box center [38, 156] width 77 height 77
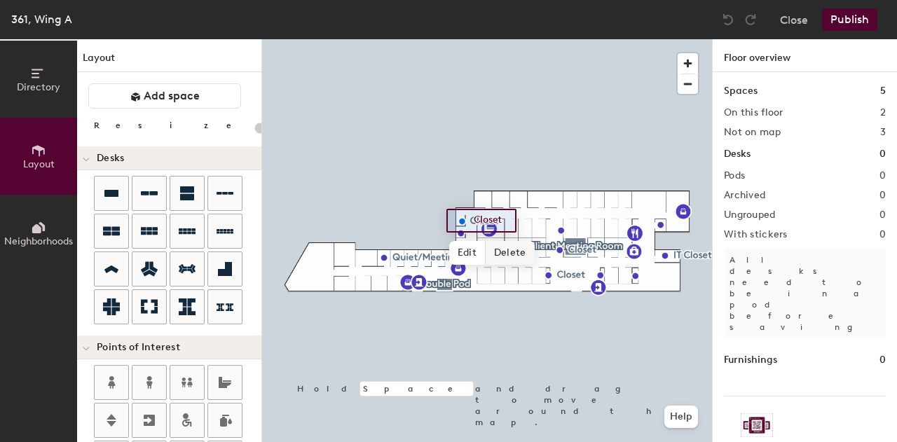
type input "20"
click at [469, 258] on span "Edit" at bounding box center [467, 253] width 36 height 24
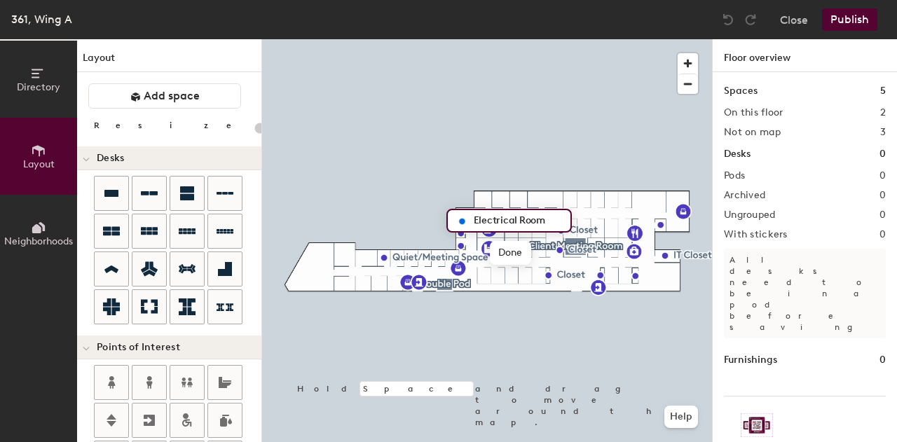
type input "Electrical Room"
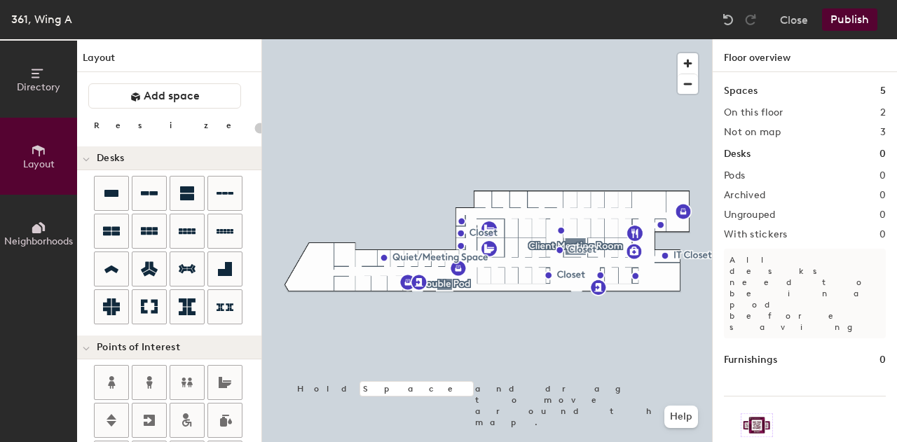
click at [837, 16] on button "Publish" at bounding box center [849, 19] width 55 height 22
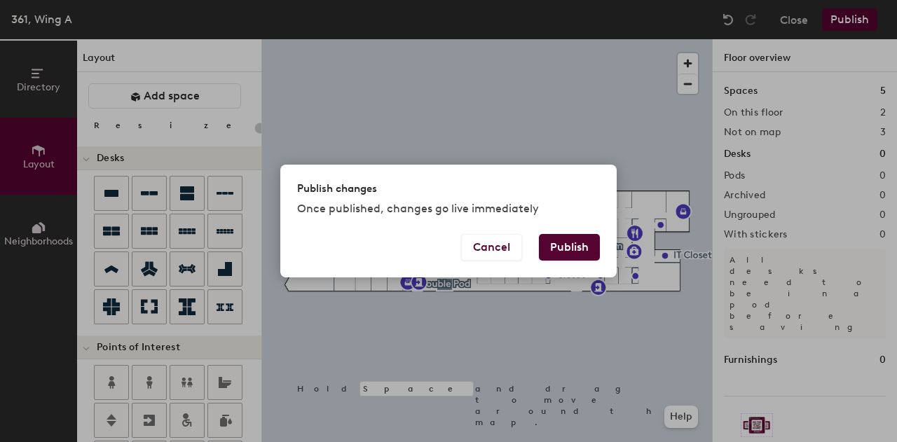
click at [576, 247] on button "Publish" at bounding box center [569, 247] width 61 height 27
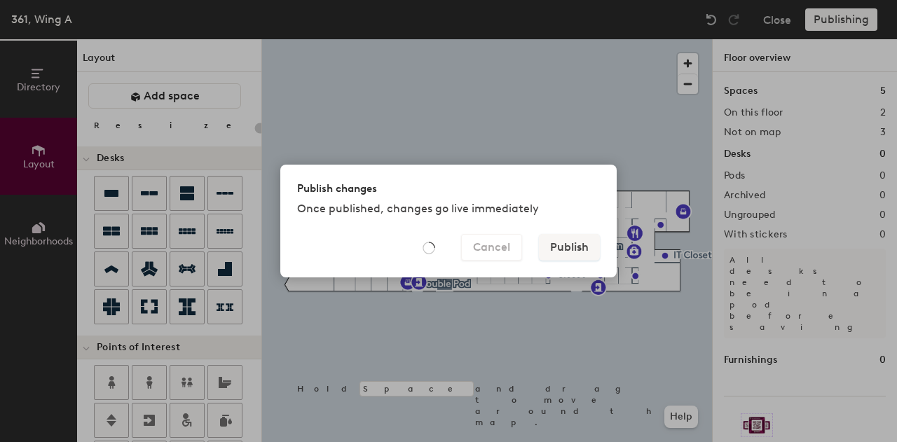
type input "20"
